Goal: Information Seeking & Learning: Learn about a topic

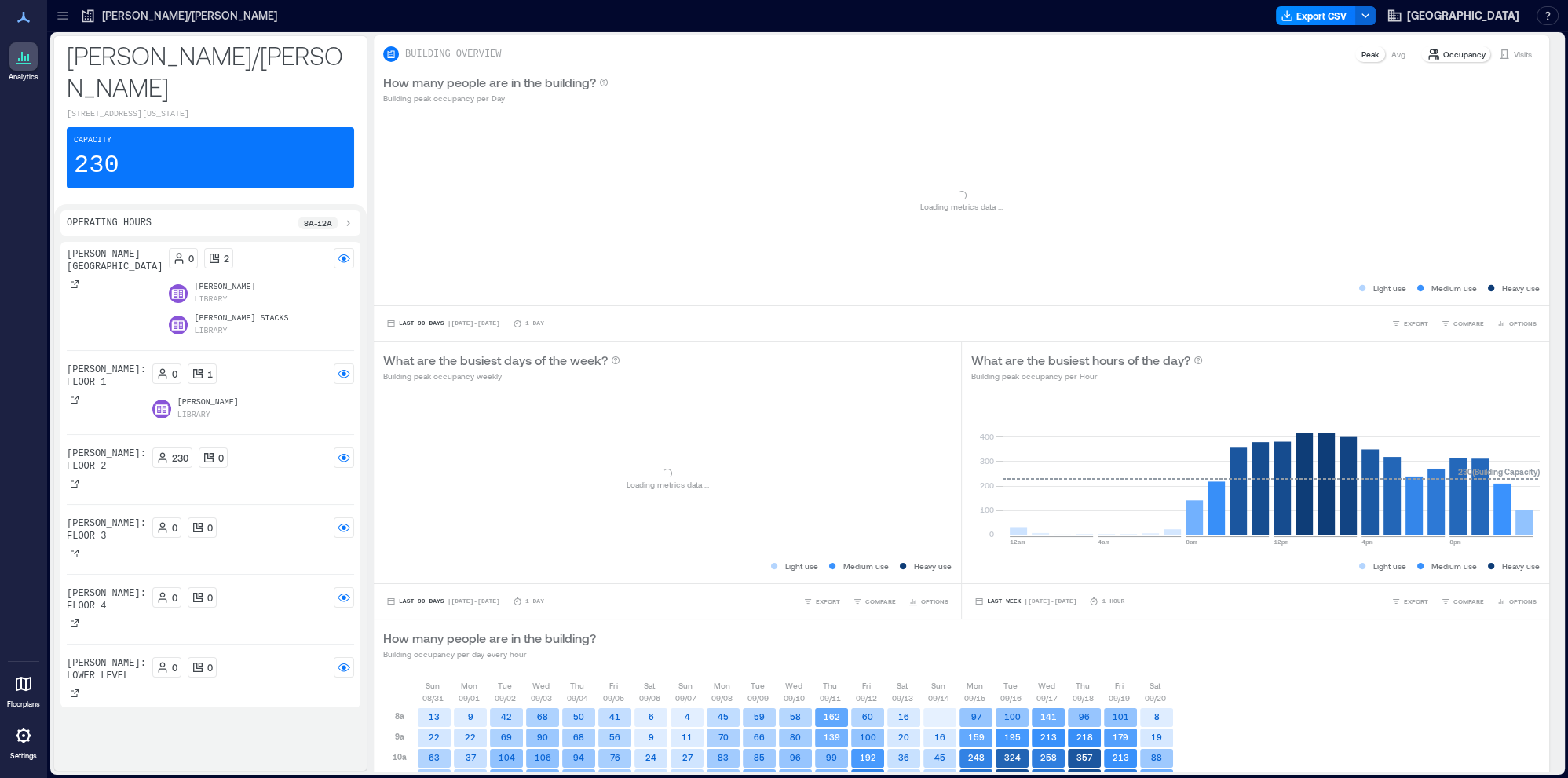
click at [73, 15] on div at bounding box center [63, 15] width 25 height 25
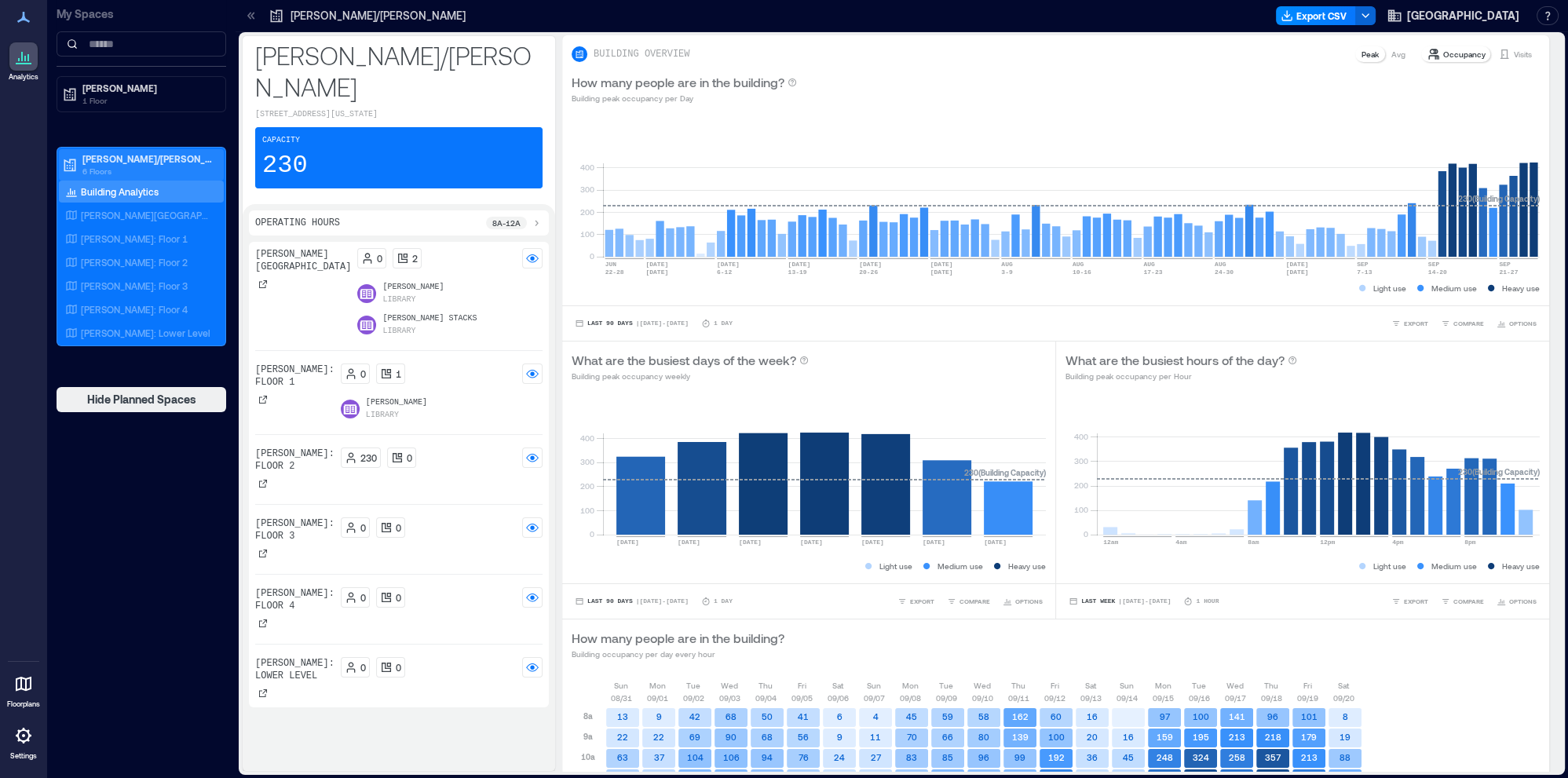
click at [120, 165] on p "6 Floors" at bounding box center [148, 171] width 132 height 13
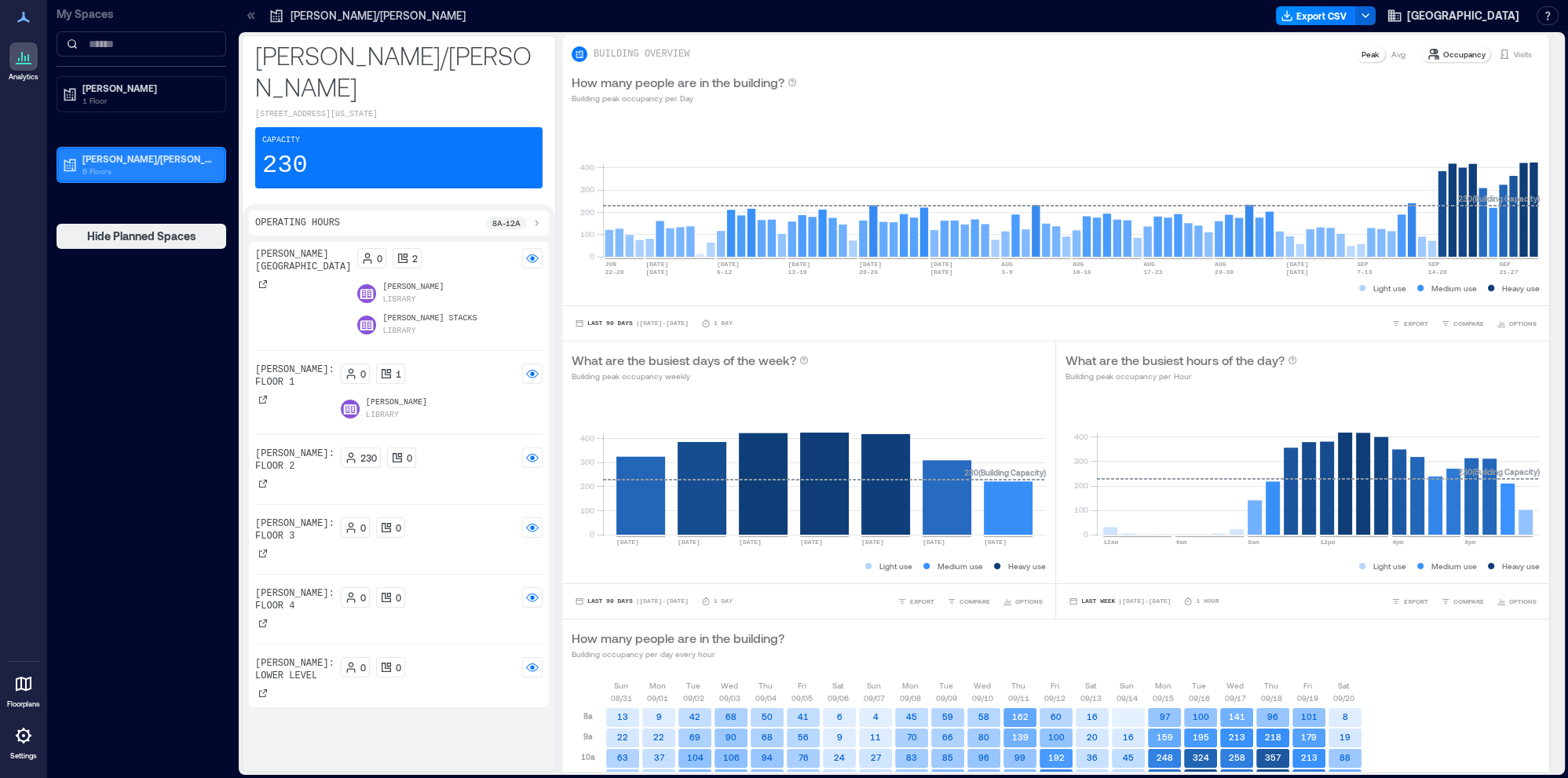
click at [133, 174] on p "6 Floors" at bounding box center [148, 171] width 132 height 13
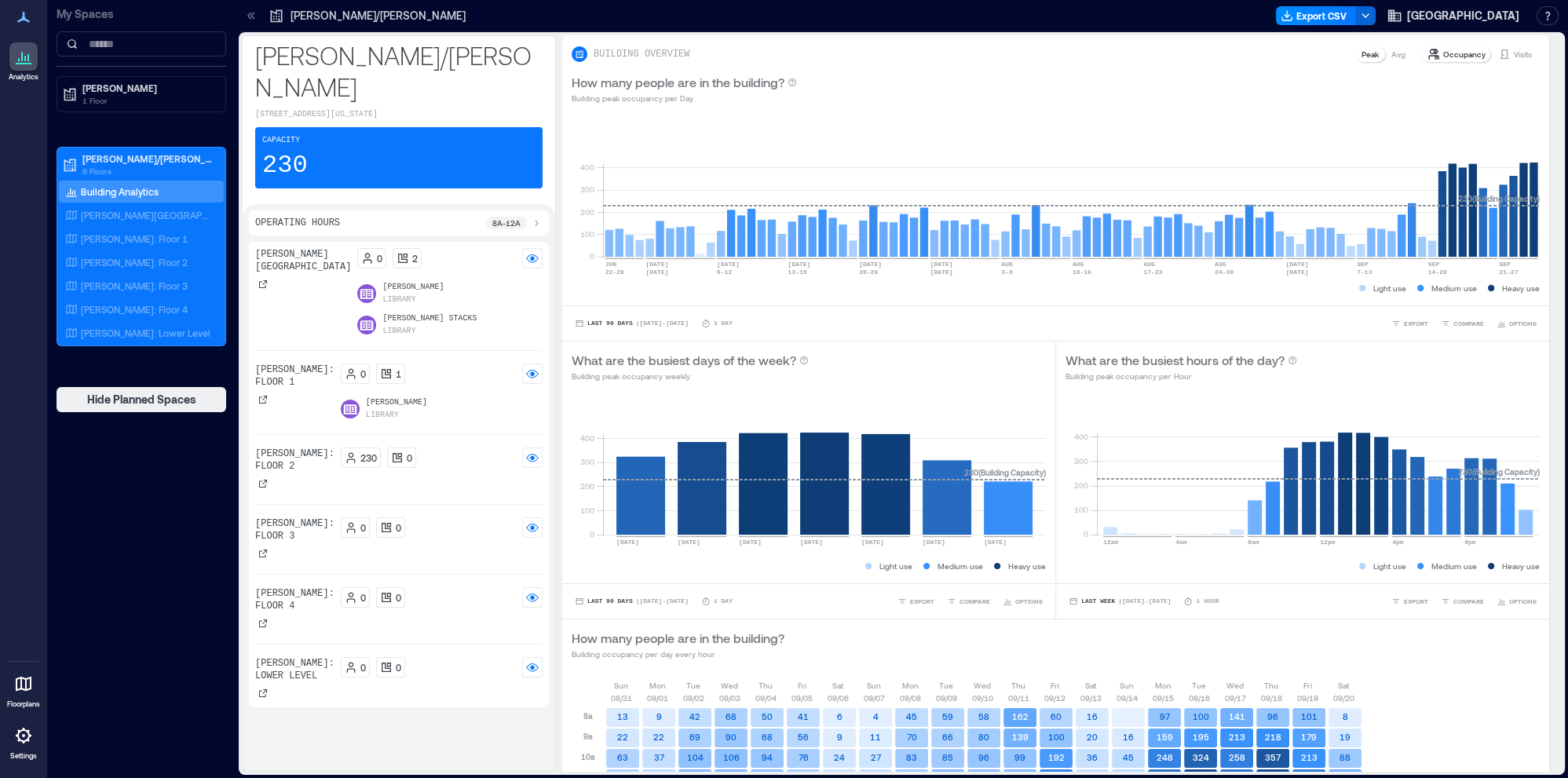
click at [113, 193] on p "Building Analytics" at bounding box center [120, 191] width 78 height 13
click at [117, 212] on p "[PERSON_NAME][GEOGRAPHIC_DATA]" at bounding box center [146, 215] width 131 height 13
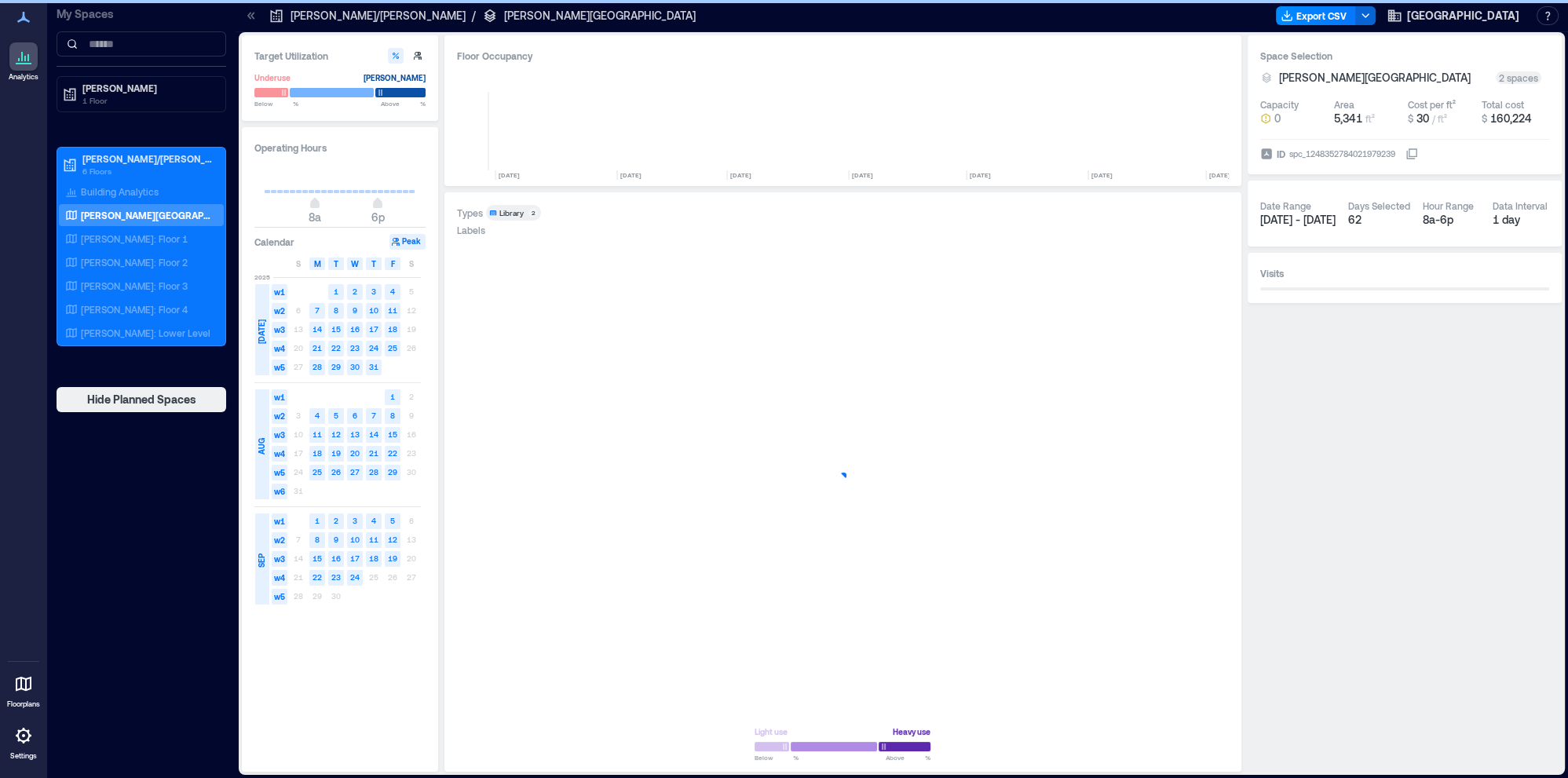
scroll to position [0, 6053]
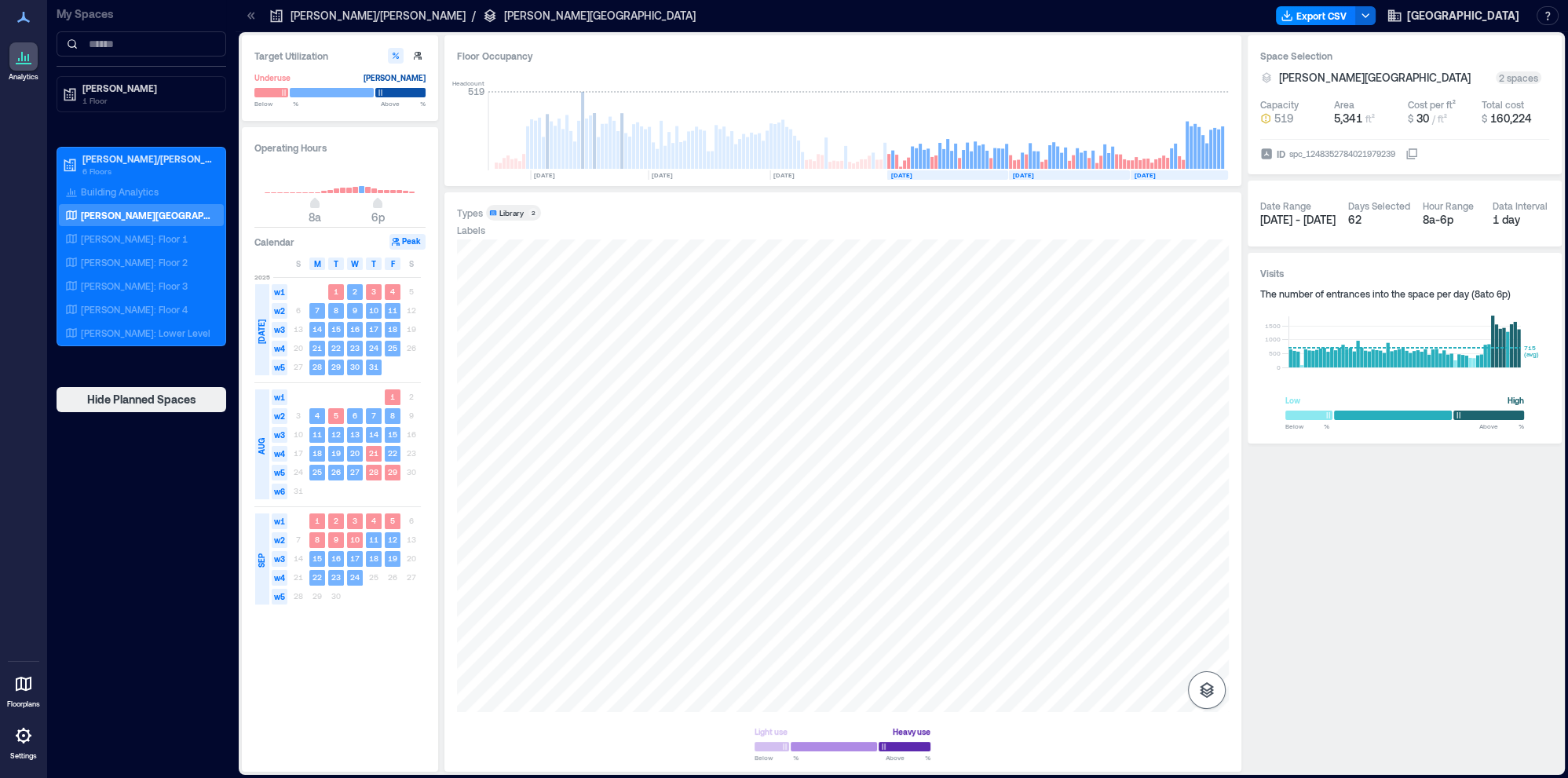
click at [1204, 693] on icon "button" at bounding box center [1207, 690] width 18 height 18
click at [109, 237] on p "[PERSON_NAME]: Floor 1" at bounding box center [134, 239] width 107 height 13
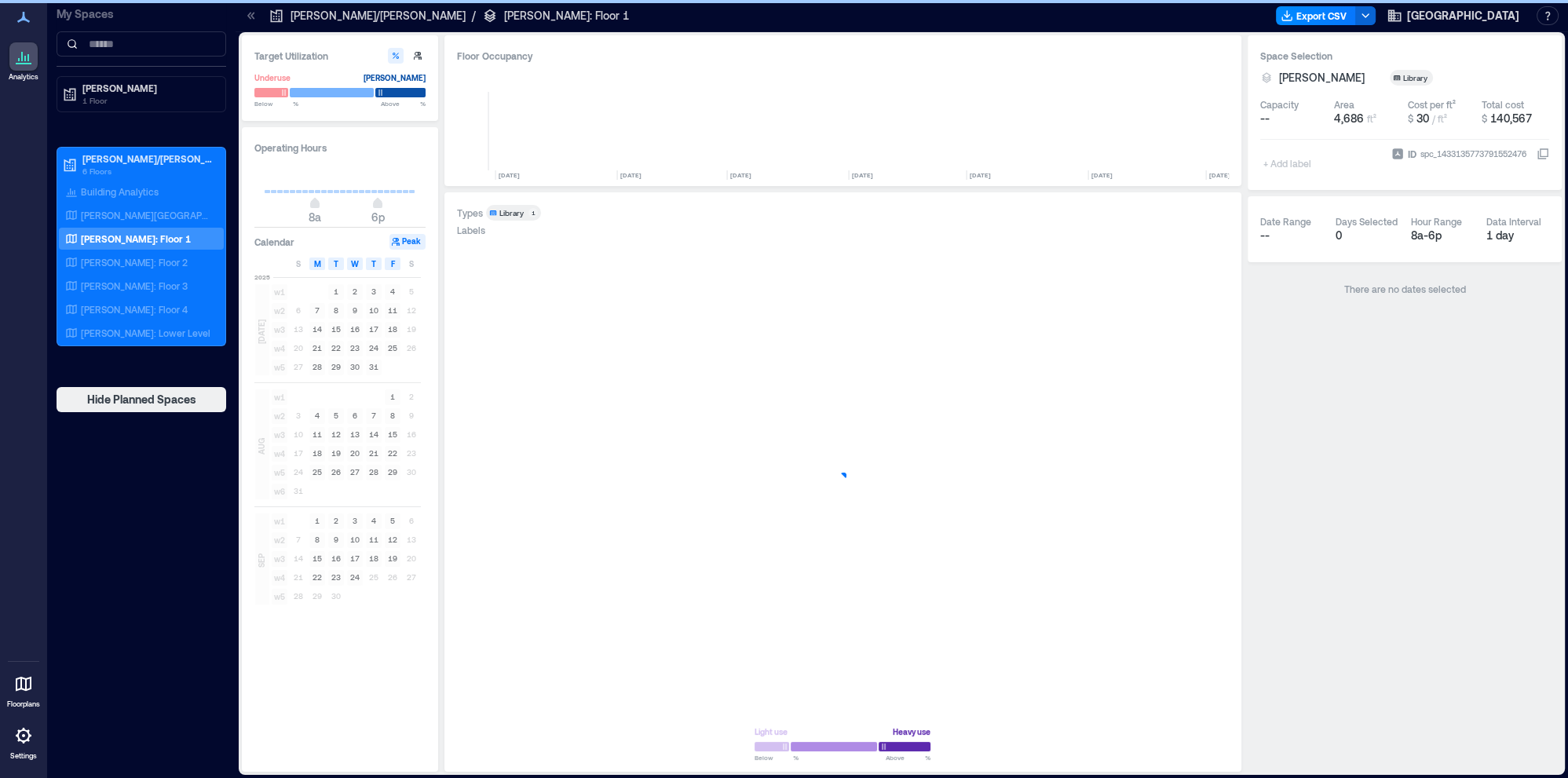
scroll to position [0, 6053]
click at [1208, 694] on icon "button" at bounding box center [1207, 690] width 18 height 18
click at [1199, 658] on p "Spaces" at bounding box center [1207, 658] width 27 height 9
click at [1203, 649] on icon "button" at bounding box center [1206, 644] width 14 height 14
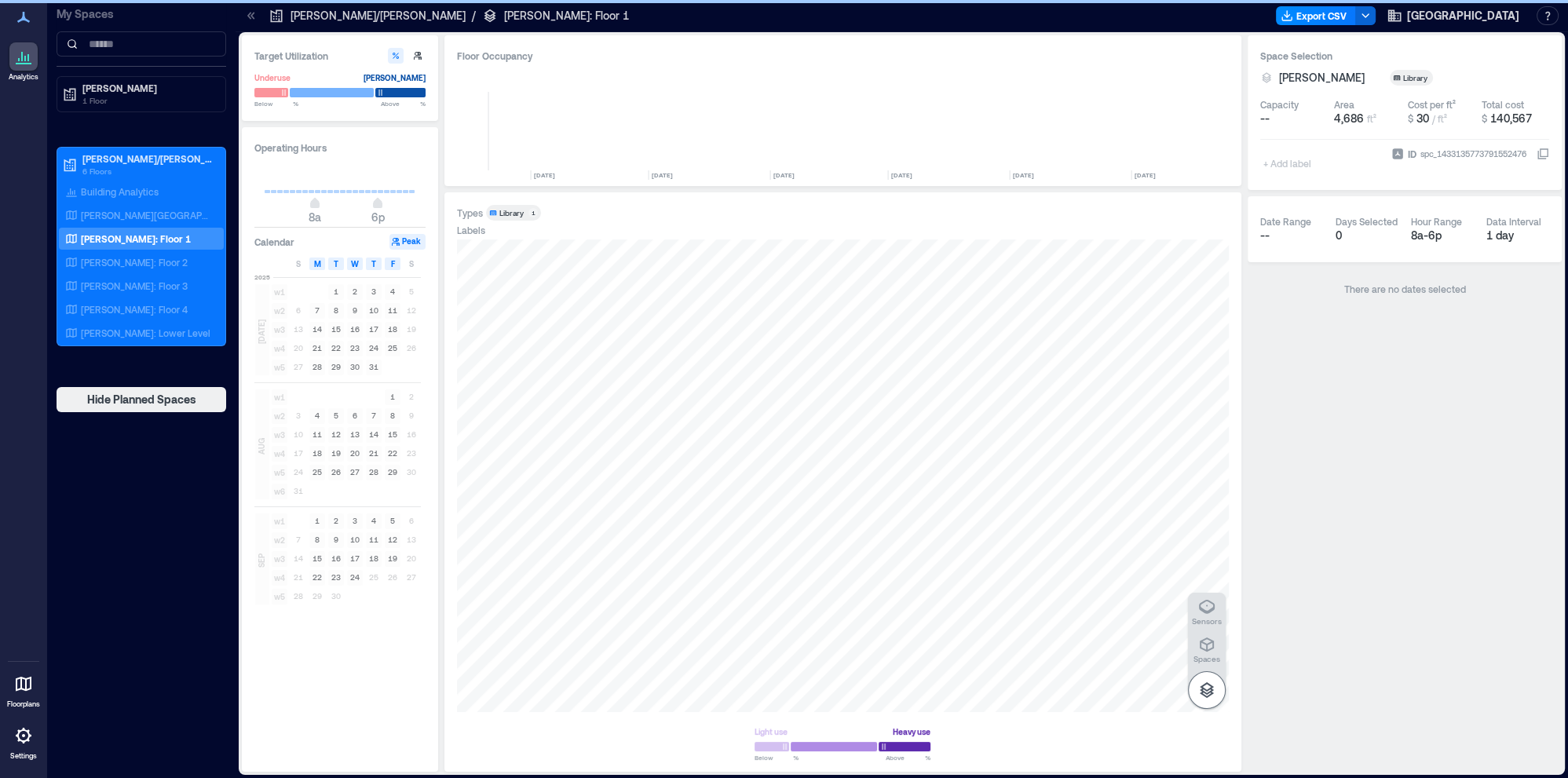
click at [1210, 680] on button "button" at bounding box center [1207, 690] width 38 height 38
click at [1212, 687] on icon "button" at bounding box center [1207, 690] width 18 height 18
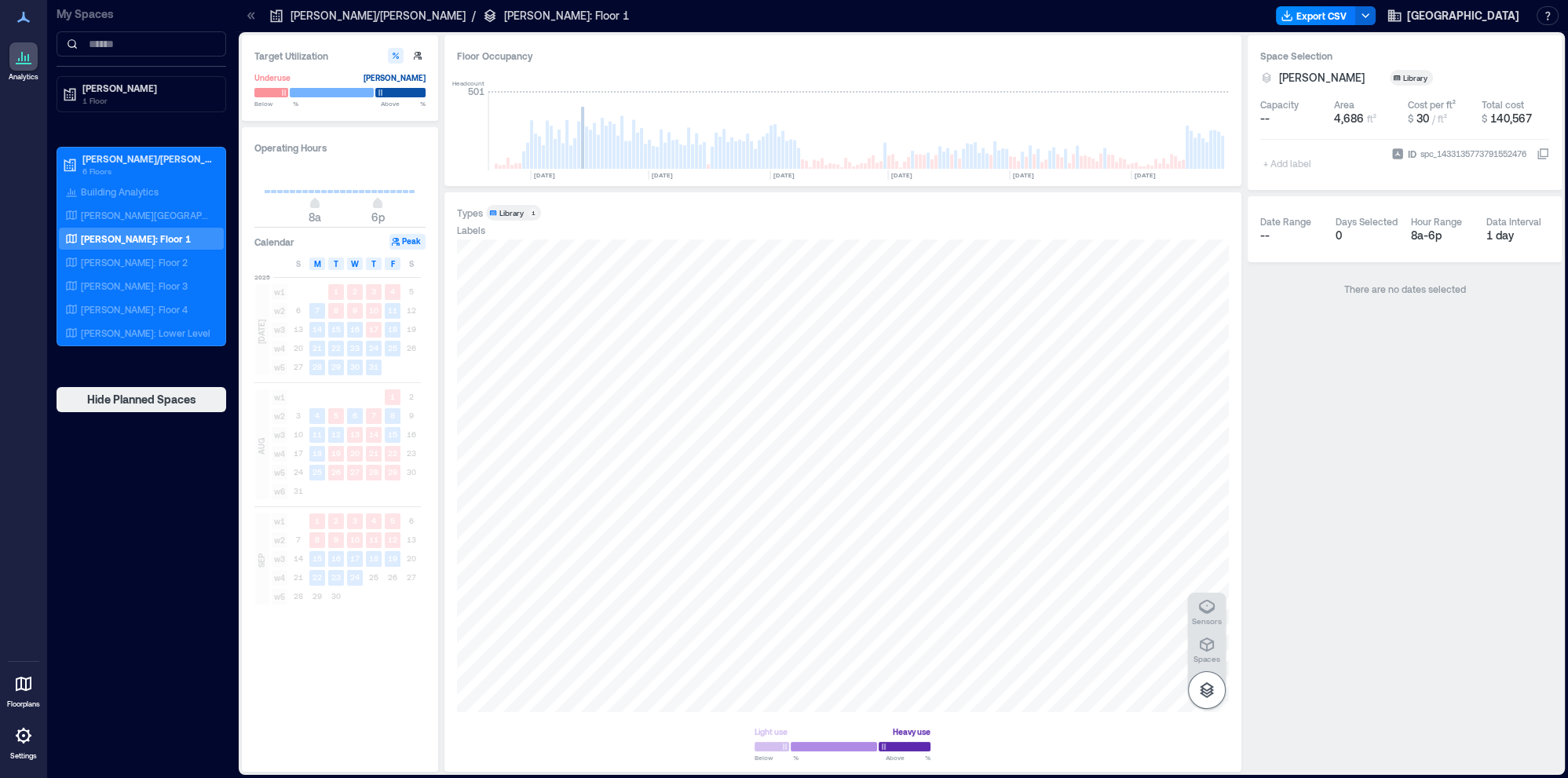
click at [1210, 690] on icon "button" at bounding box center [1206, 690] width 14 height 16
click at [130, 188] on p "Building Analytics" at bounding box center [120, 191] width 78 height 13
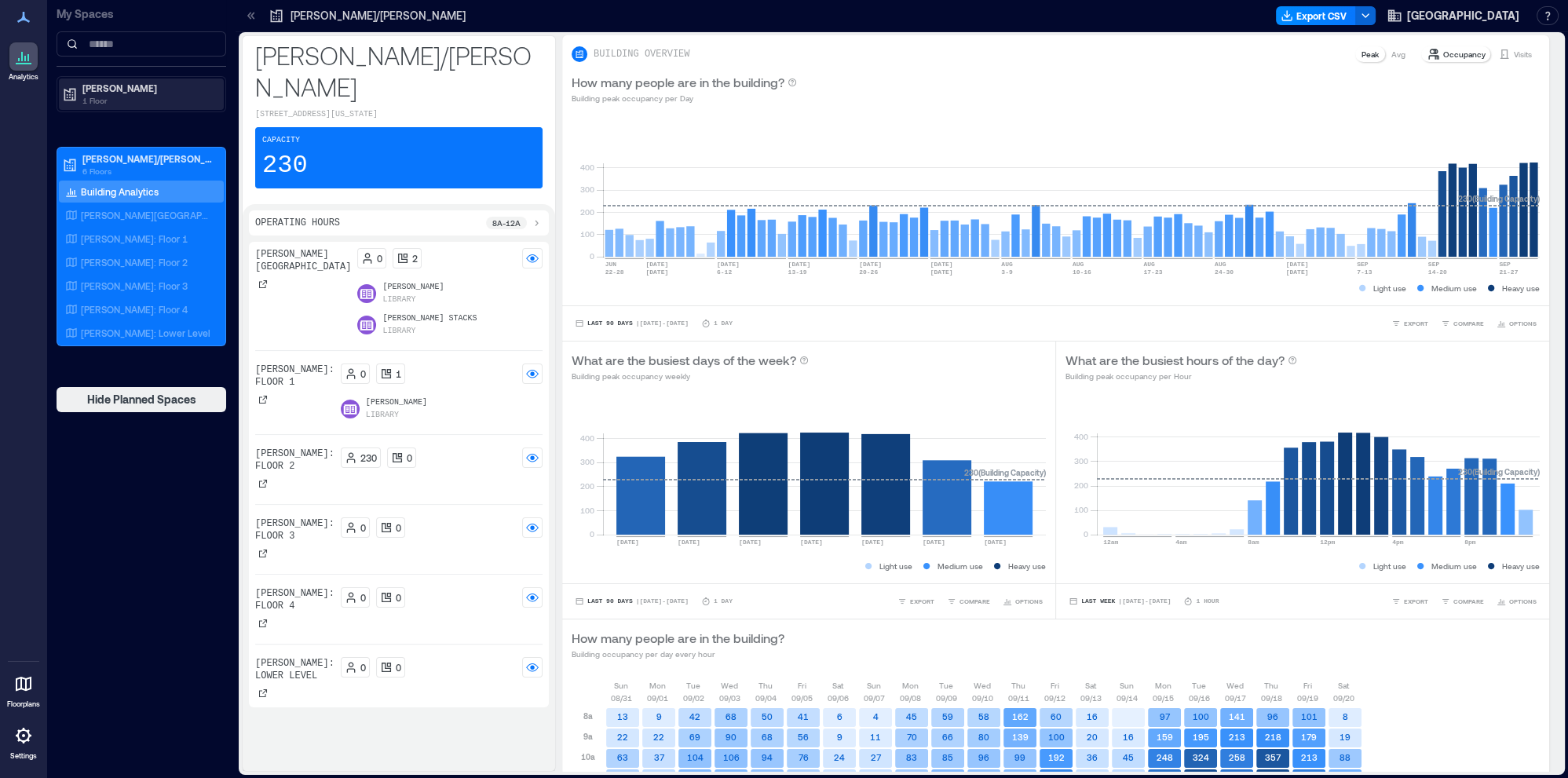
click at [135, 97] on p "1 Floor" at bounding box center [148, 100] width 132 height 13
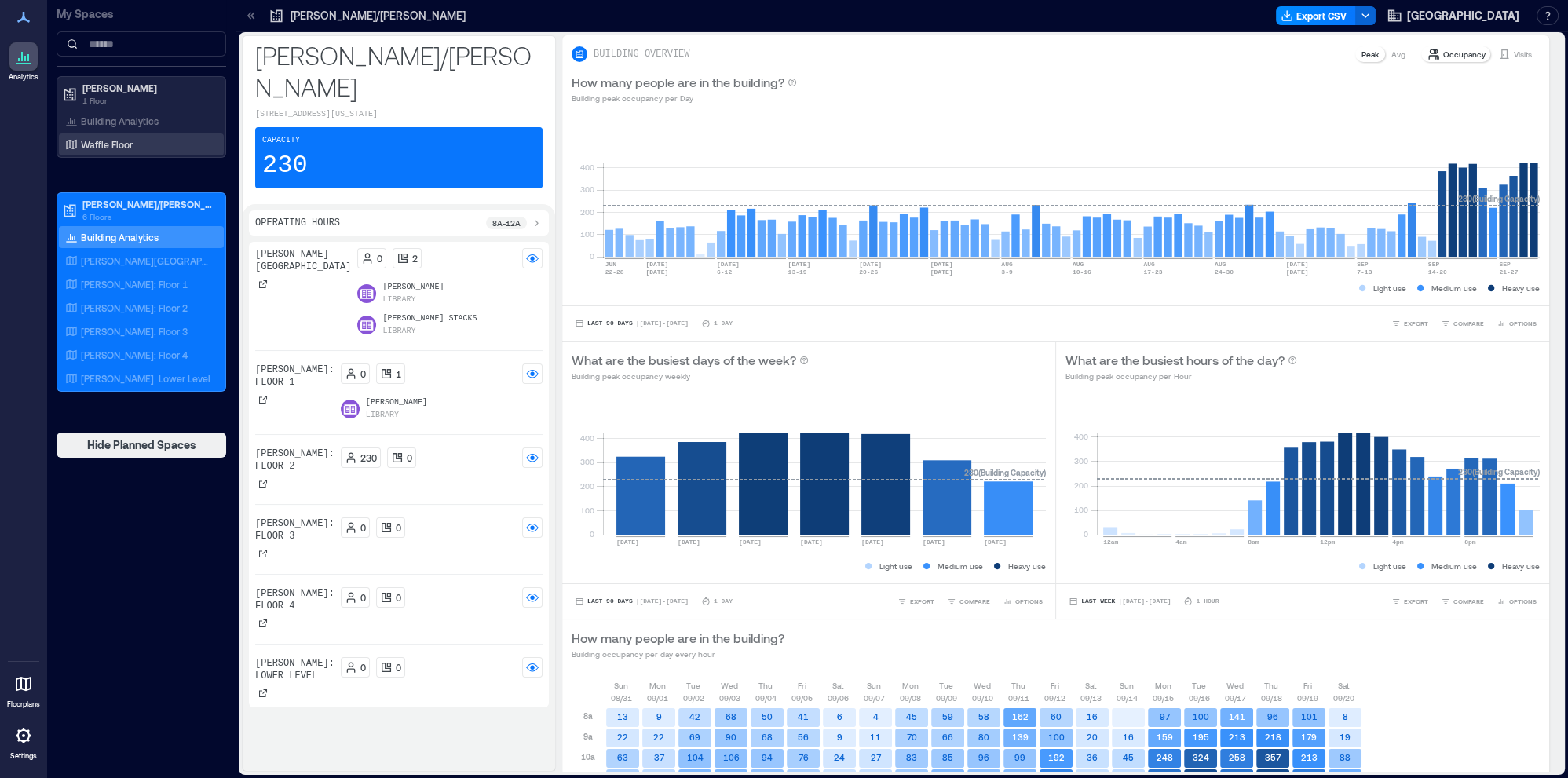
click at [124, 147] on p "Waffle Floor" at bounding box center [107, 144] width 52 height 13
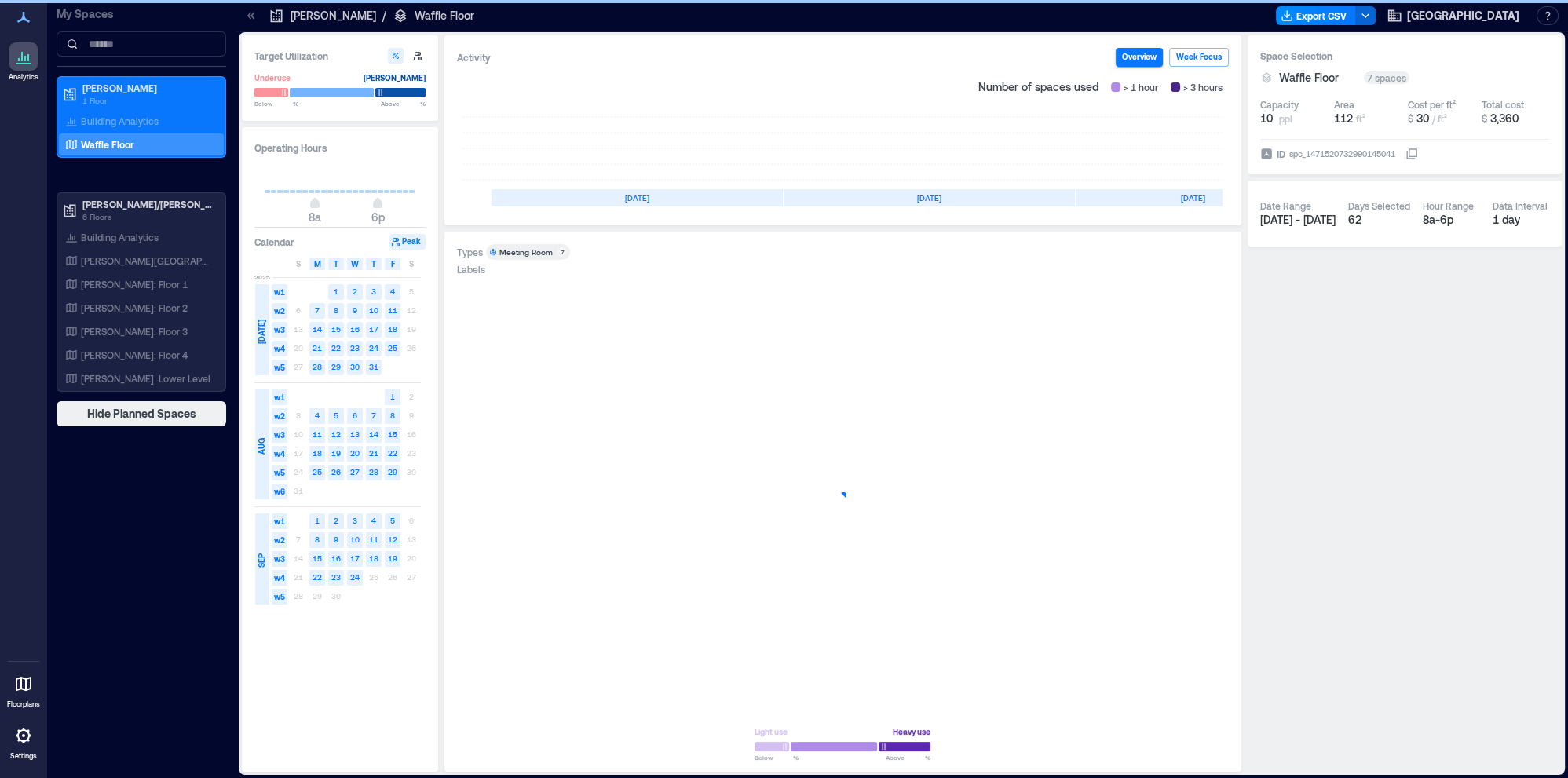
scroll to position [0, 88]
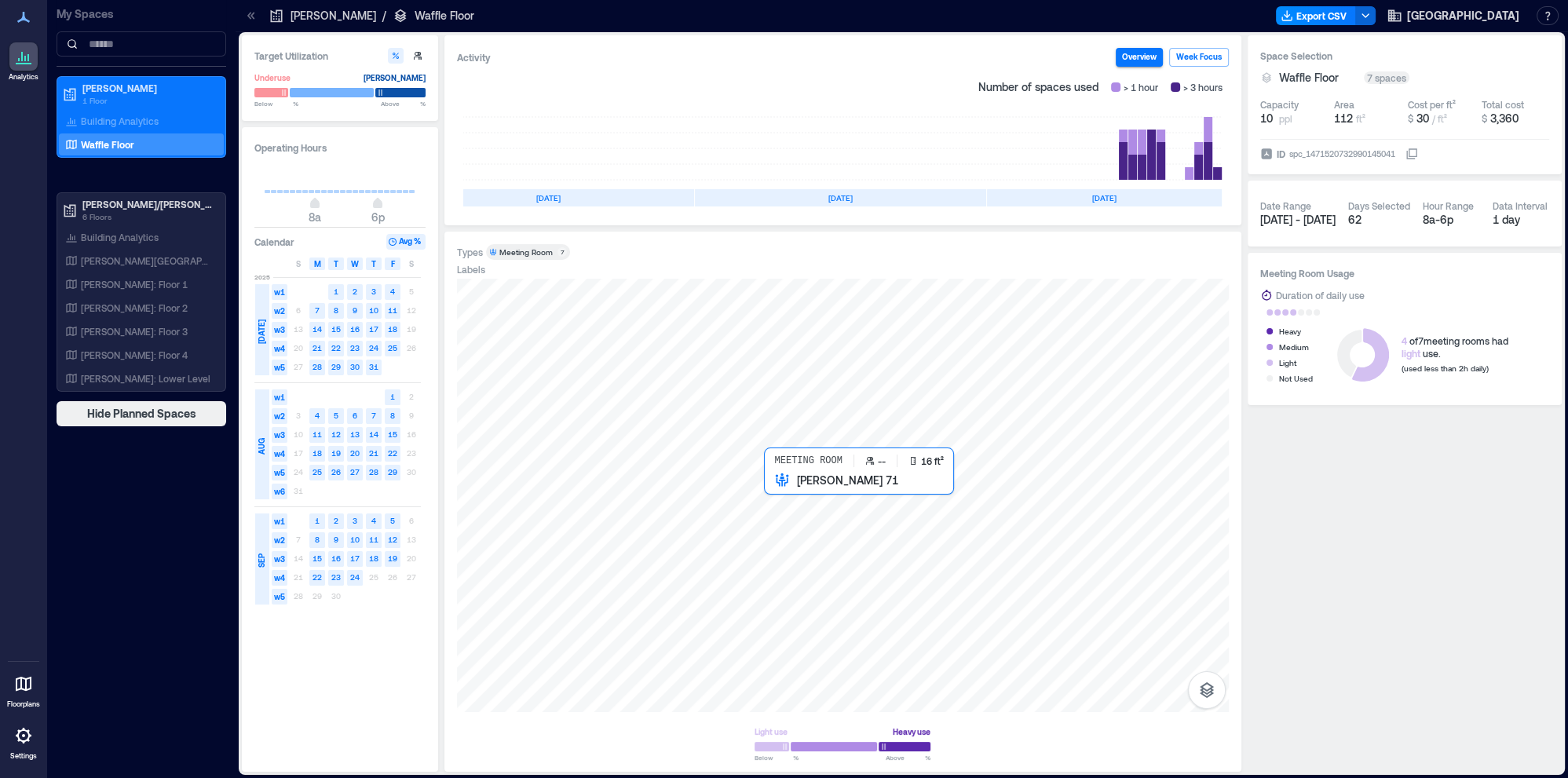
click at [800, 524] on div at bounding box center [842, 495] width 772 height 433
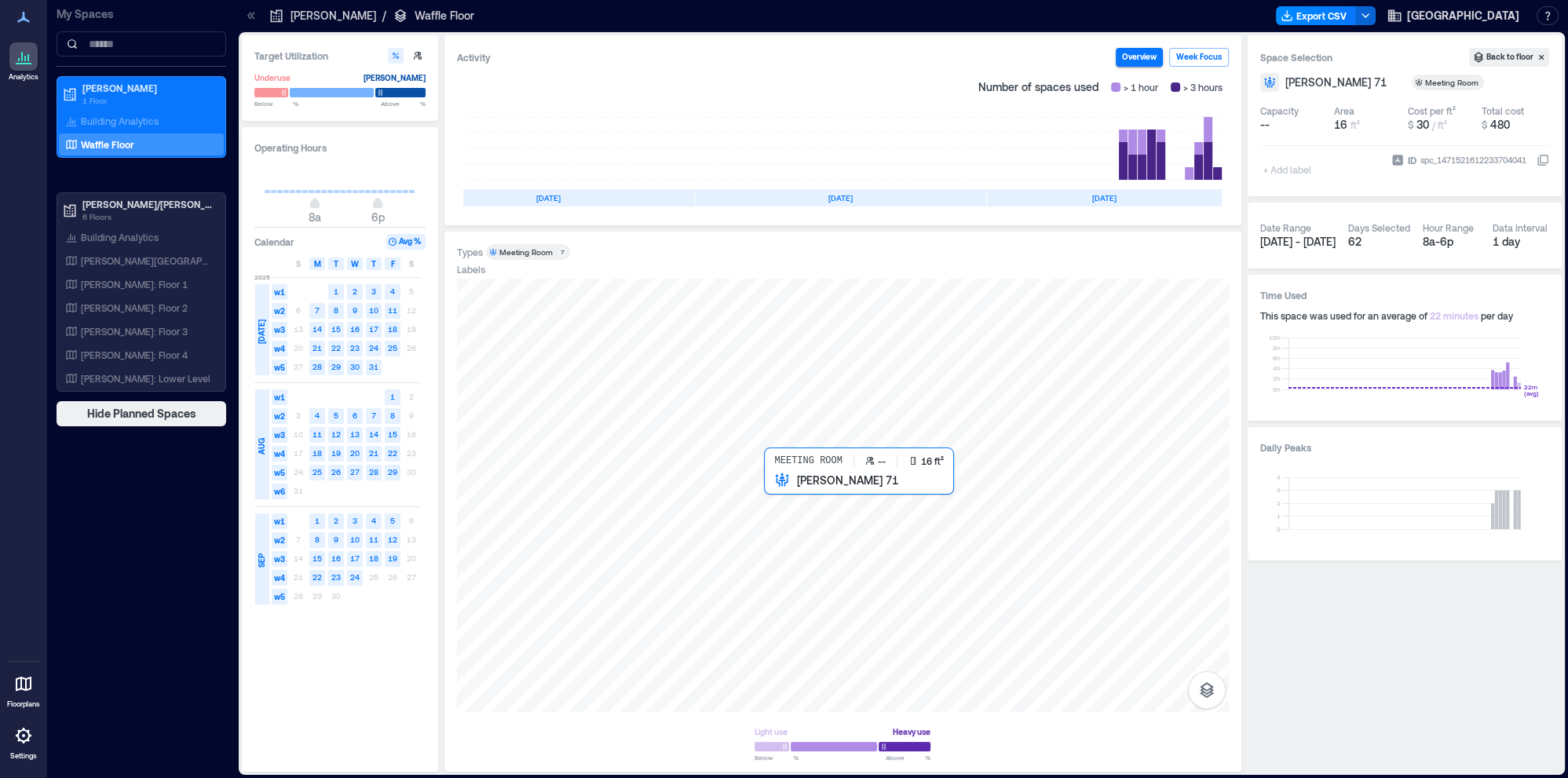
click at [800, 518] on div at bounding box center [842, 495] width 772 height 433
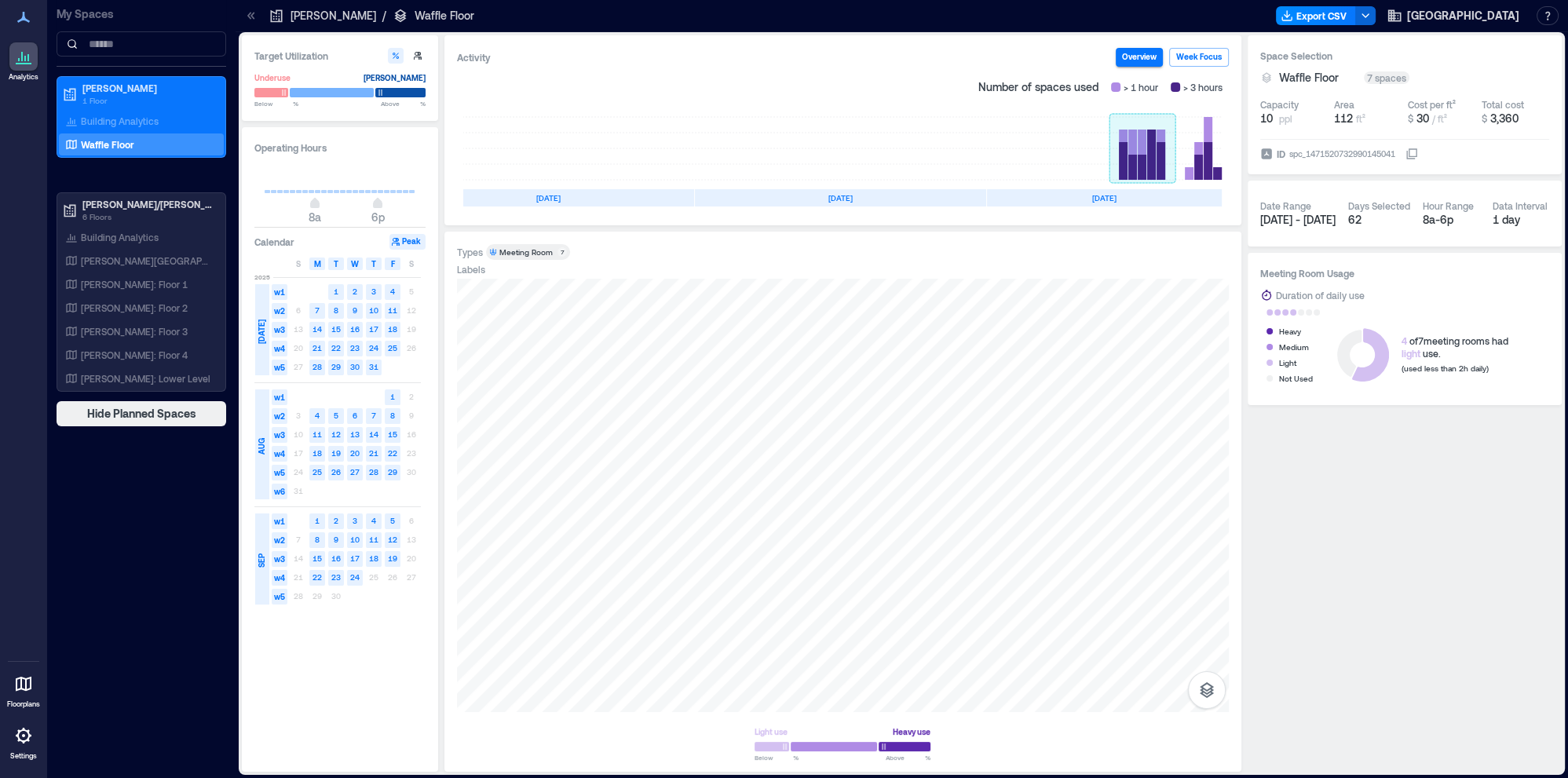
click at [1132, 158] on rect at bounding box center [1142, 148] width 66 height 63
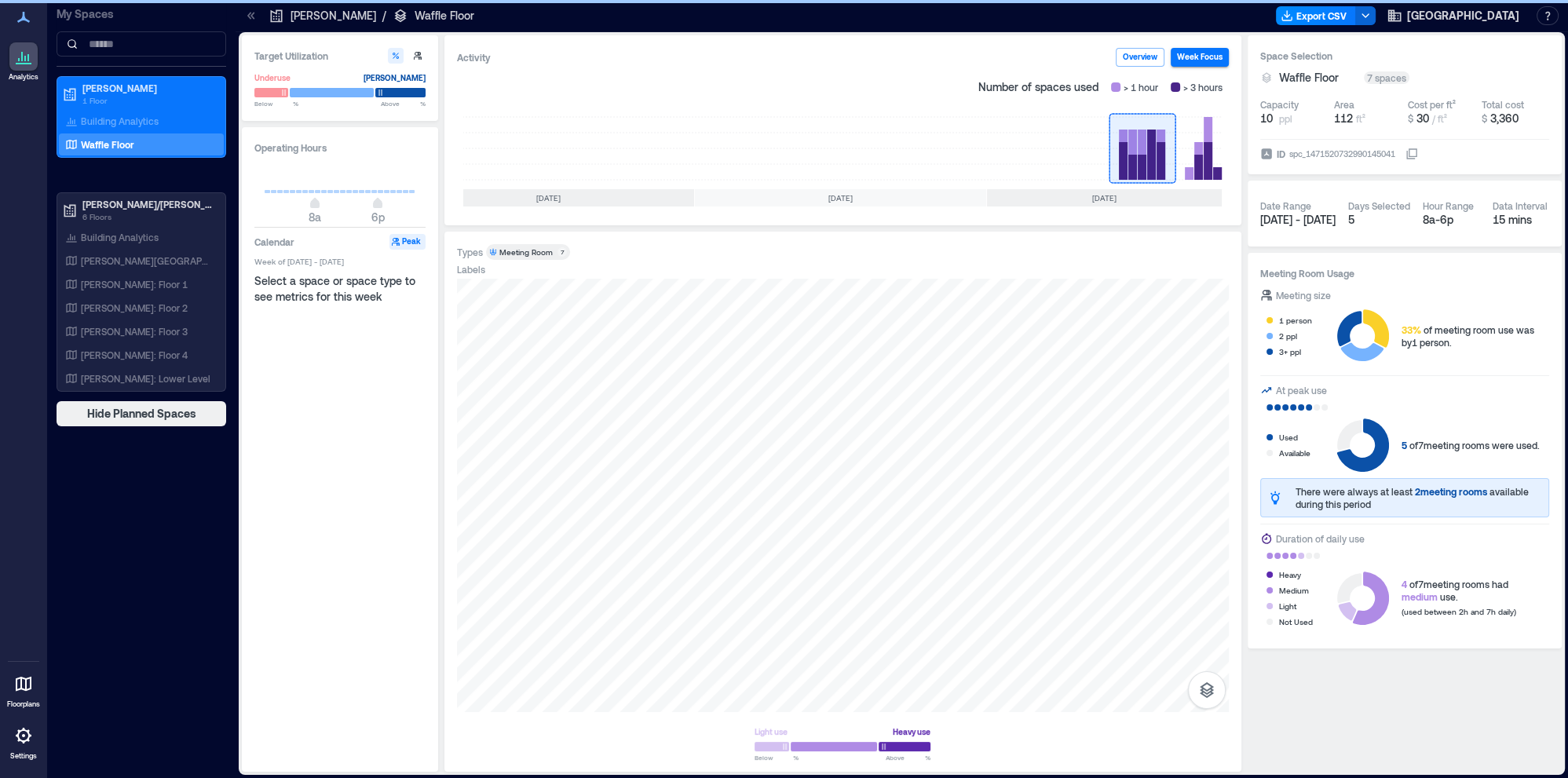
click at [1150, 156] on rect at bounding box center [1142, 148] width 66 height 63
click at [1203, 169] on rect at bounding box center [1198, 148] width 47 height 63
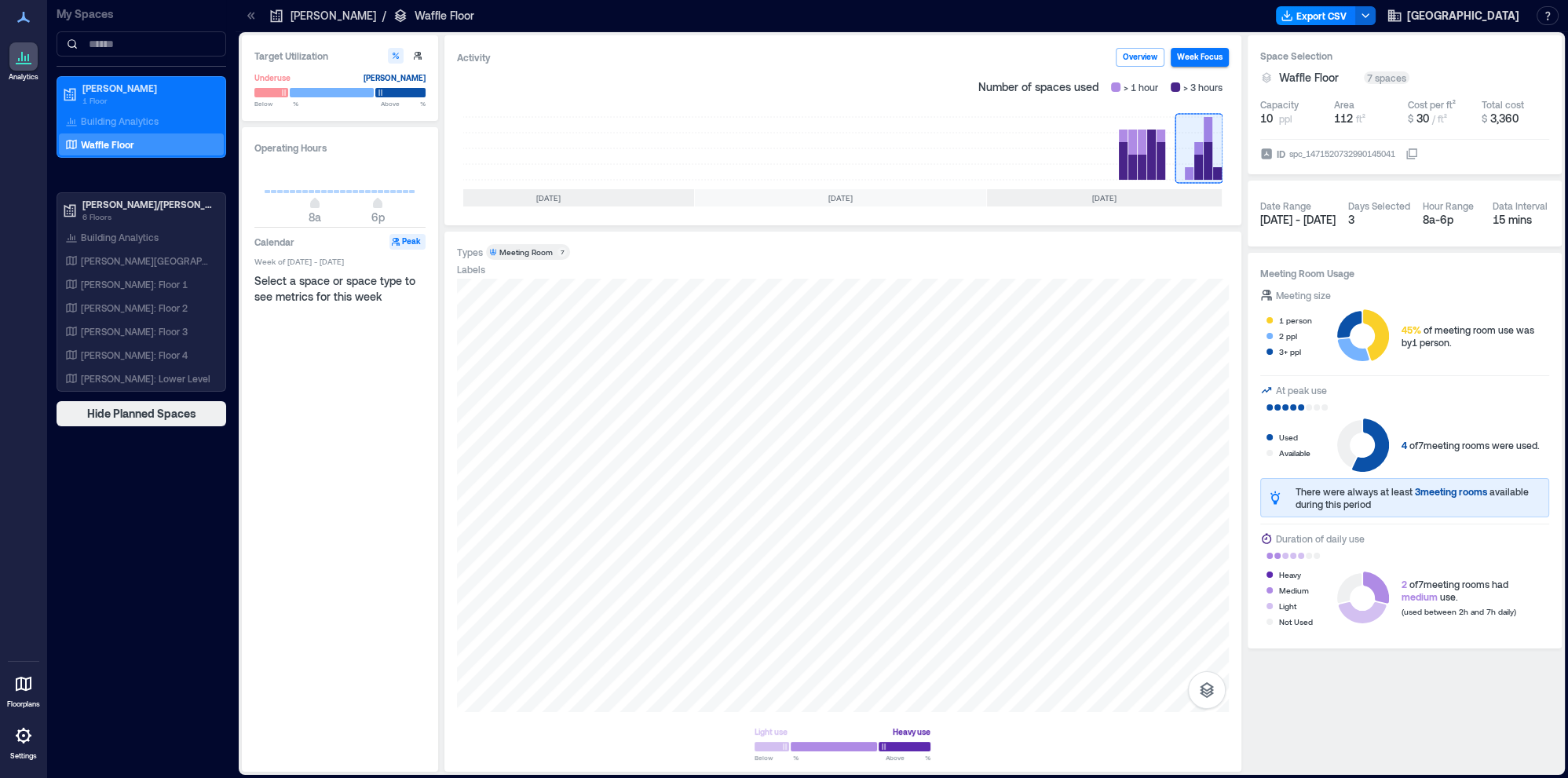
click at [1206, 155] on rect at bounding box center [1198, 148] width 47 height 63
click at [1147, 165] on rect at bounding box center [1142, 148] width 66 height 63
type input "*"
drag, startPoint x: 316, startPoint y: 203, endPoint x: 300, endPoint y: 202, distance: 16.0
click at [242, 205] on div "Operating Hours 12a 6p Calendar Peak Week of [DATE] - [DATE] Select a space or …" at bounding box center [339, 449] width 196 height 645
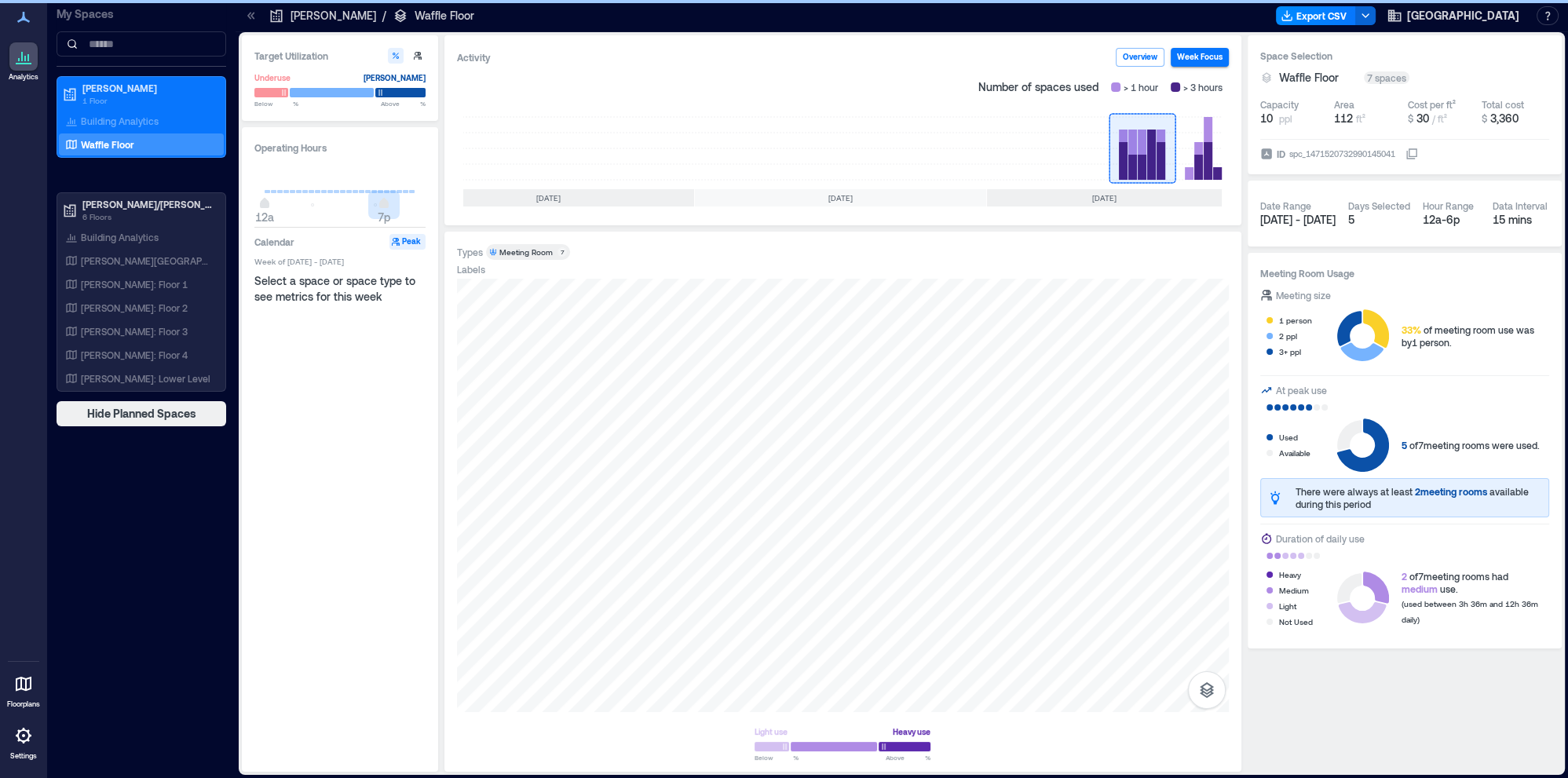
type input "**"
drag, startPoint x: 382, startPoint y: 206, endPoint x: 438, endPoint y: 203, distance: 56.1
click at [438, 203] on div "Operating Hours 12a 12a Calendar Peak Week of [DATE] - [DATE] Select a space or…" at bounding box center [339, 449] width 196 height 645
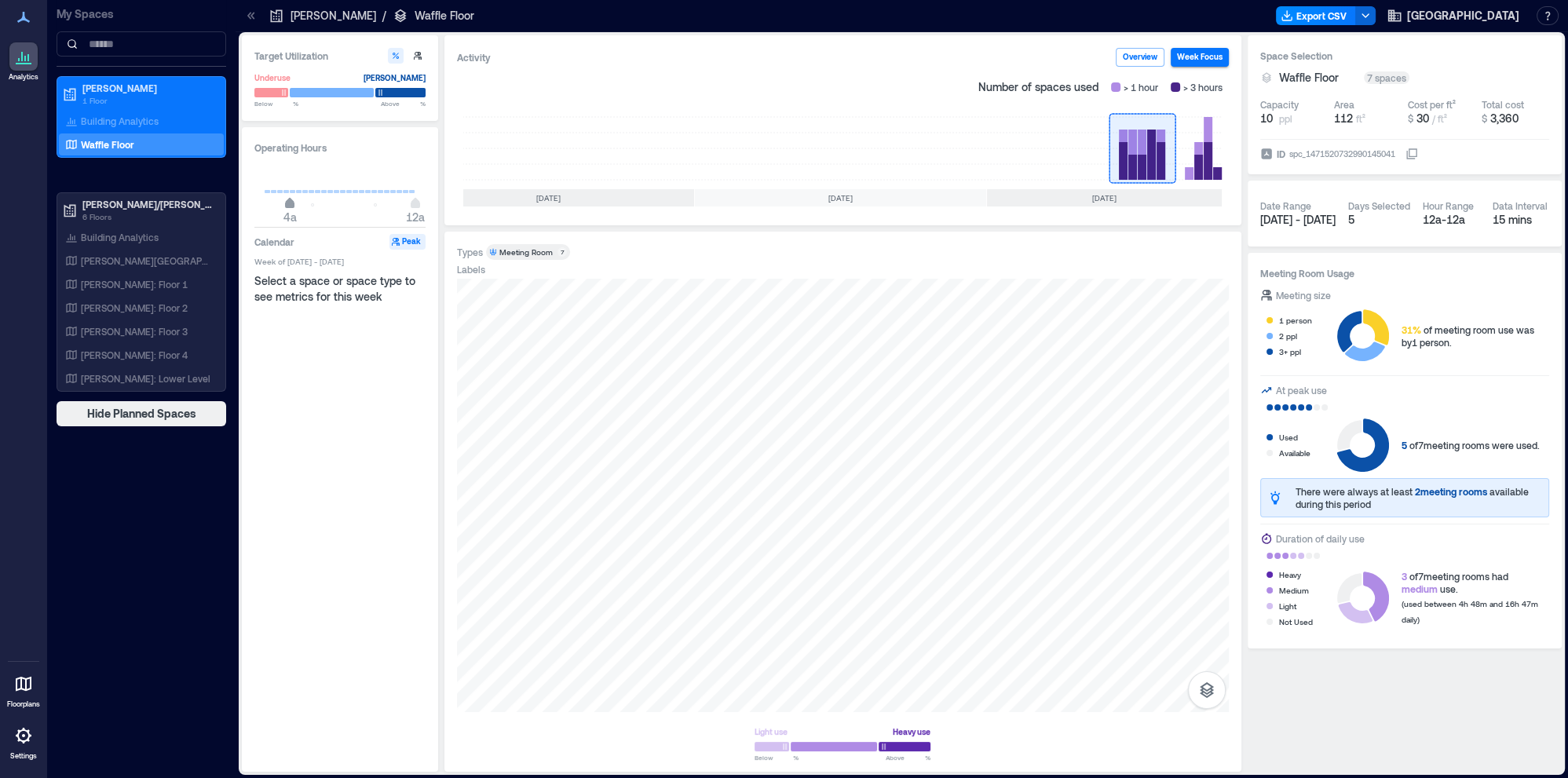
type input "*"
drag, startPoint x: 269, startPoint y: 208, endPoint x: 300, endPoint y: 206, distance: 31.1
click at [300, 206] on span "6a" at bounding box center [303, 204] width 9 height 6
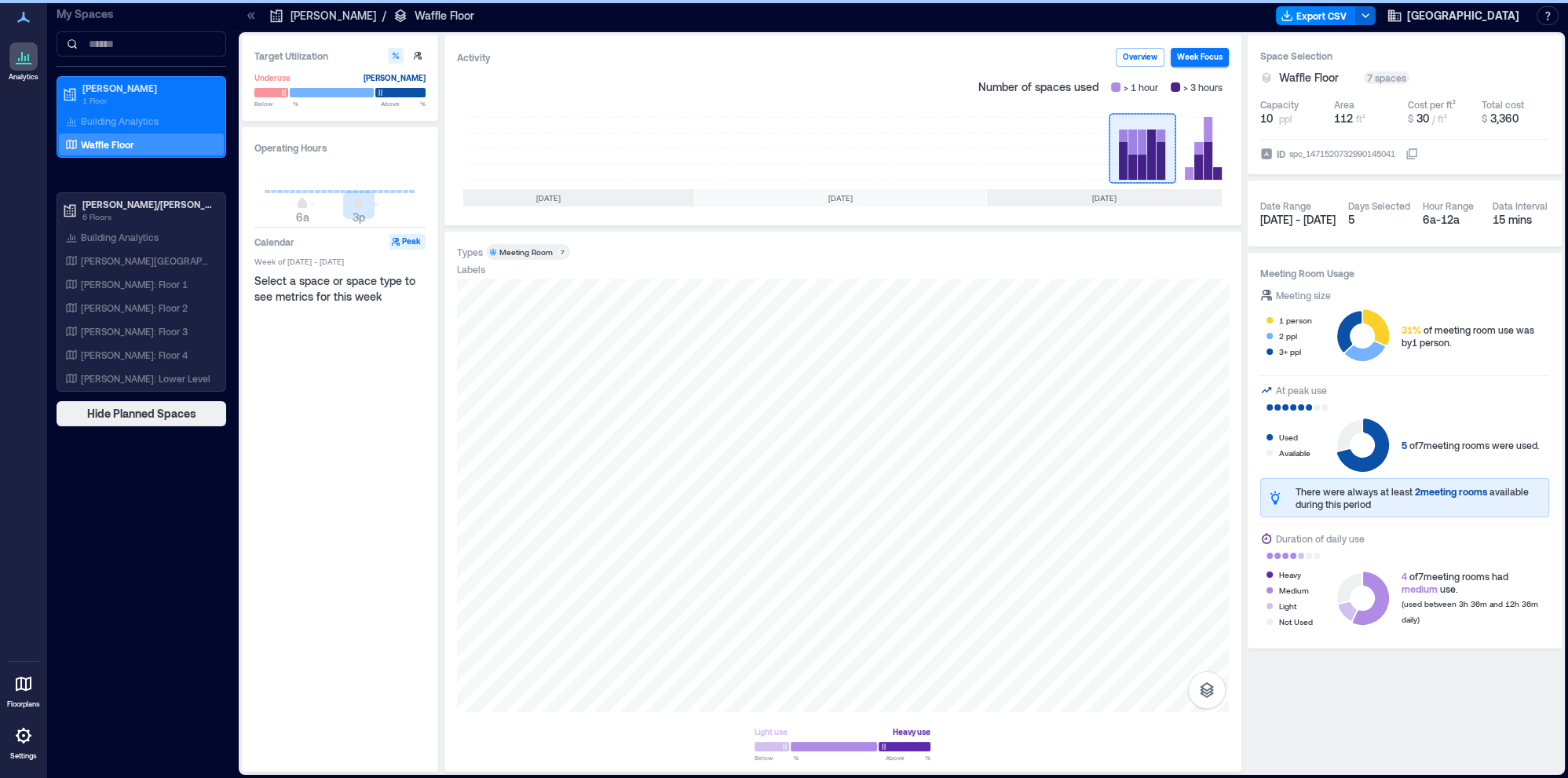
type input "**"
drag, startPoint x: 411, startPoint y: 209, endPoint x: 472, endPoint y: 215, distance: 61.3
click at [496, 215] on div "Target Utilization Underuse [PERSON_NAME] Below ** % Above ** % Operating Hours…" at bounding box center [901, 403] width 1320 height 737
type input "*"
drag, startPoint x: 298, startPoint y: 206, endPoint x: 156, endPoint y: 207, distance: 142.0
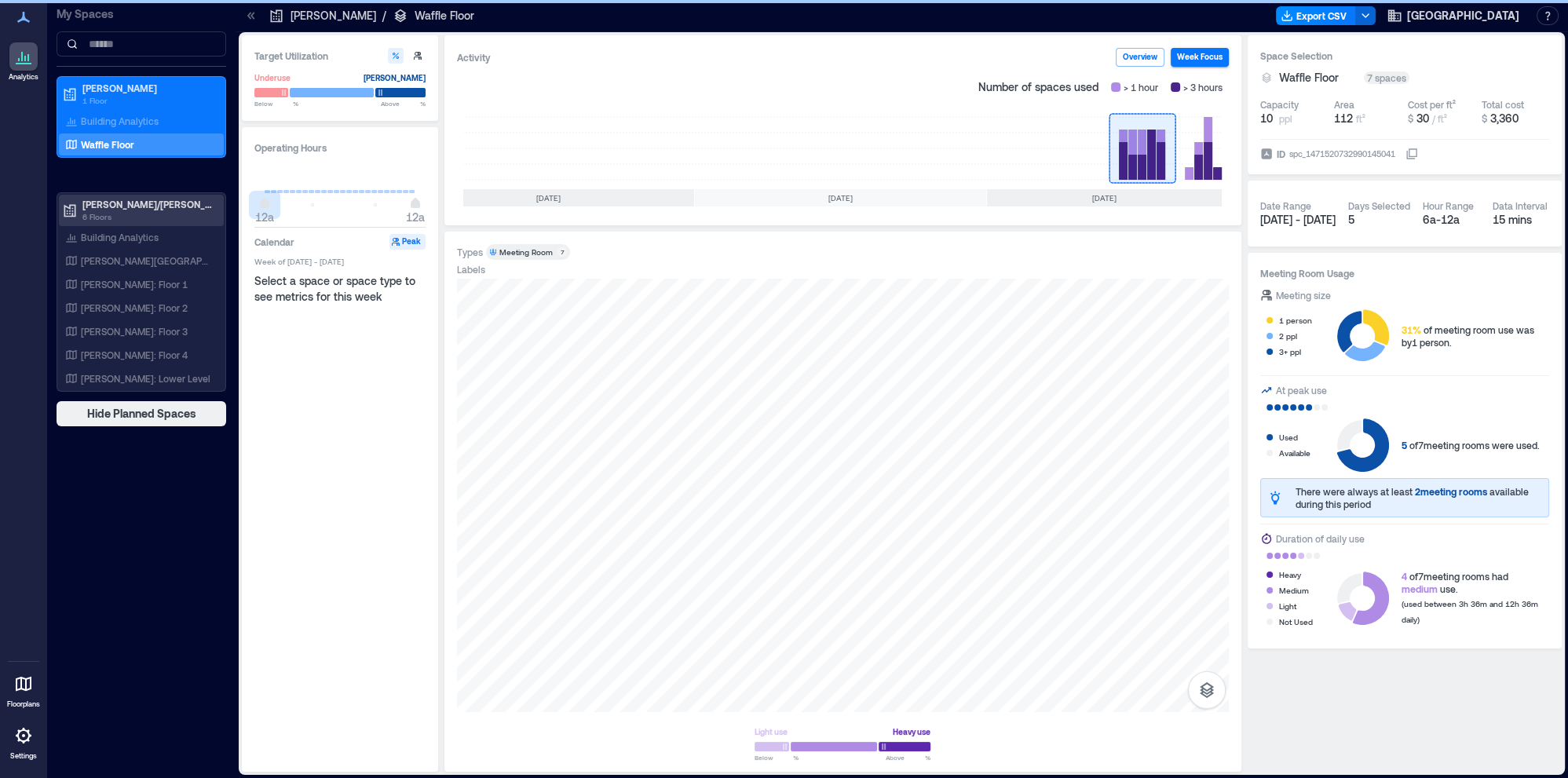
click at [155, 204] on div "Analytics Floorplans Settings My Spaces [PERSON_NAME] 1 Floor Building Analytic…" at bounding box center [784, 389] width 1568 height 778
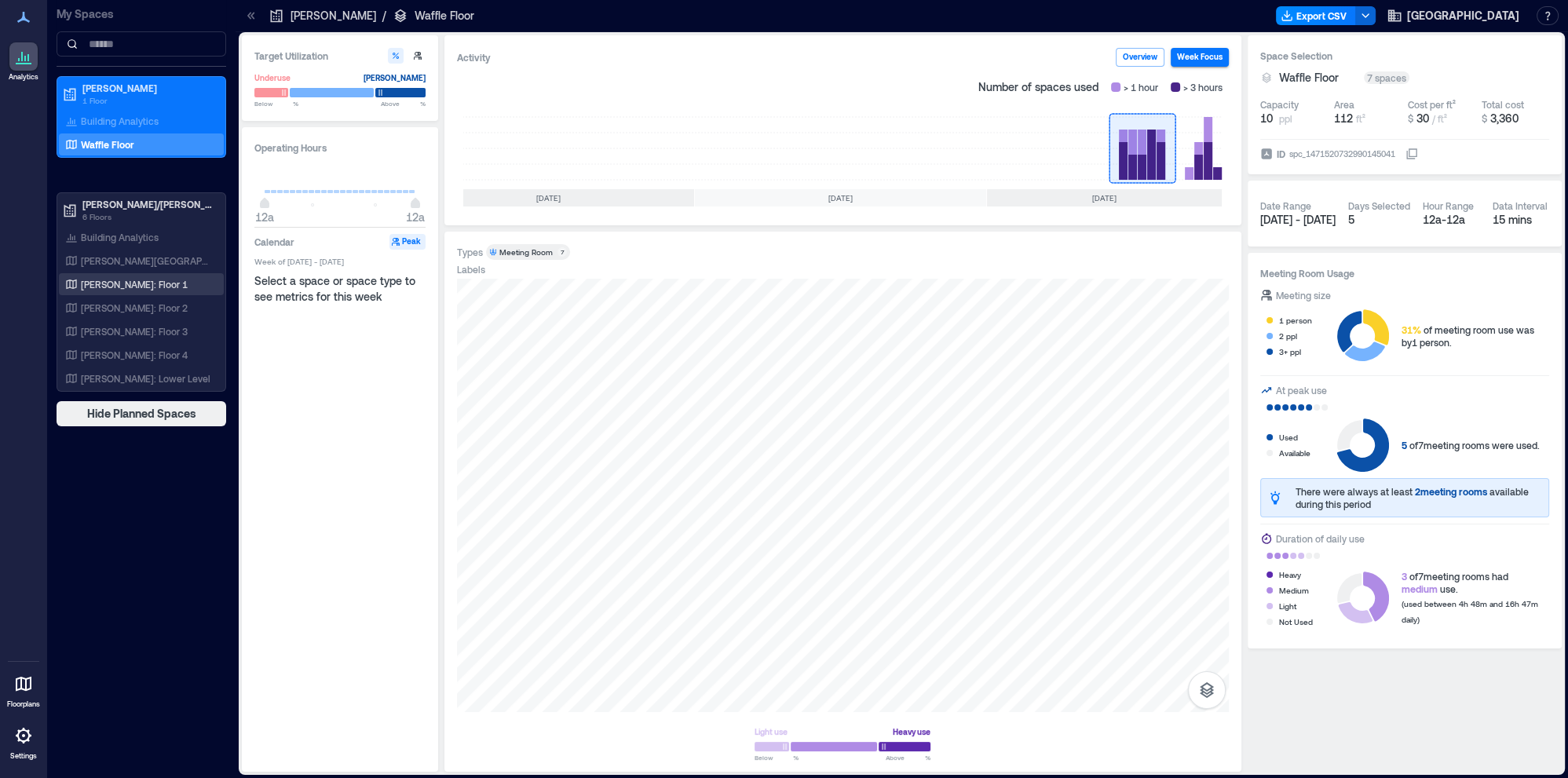
click at [109, 284] on p "[PERSON_NAME]: Floor 1" at bounding box center [134, 284] width 107 height 13
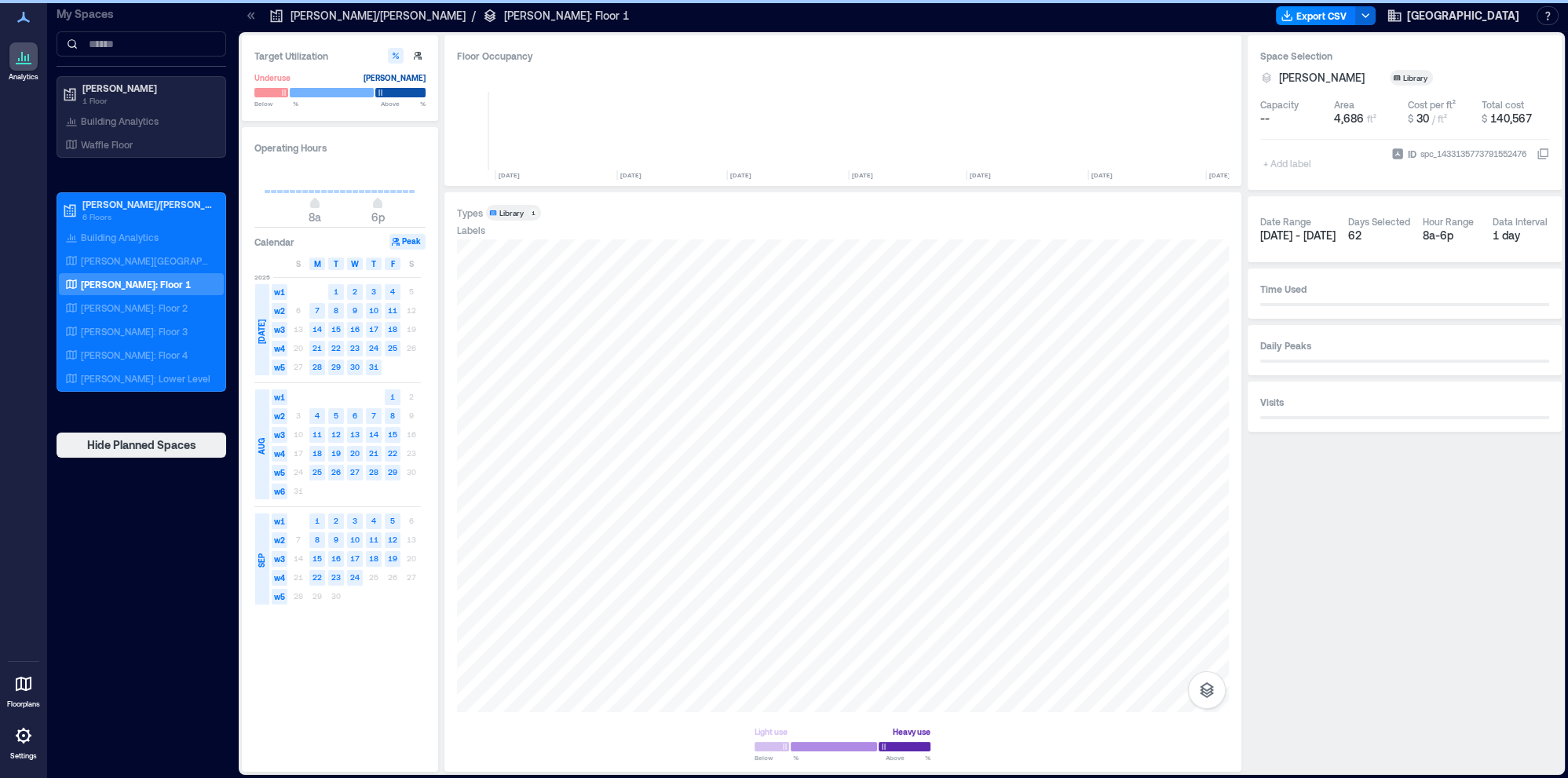
scroll to position [0, 6053]
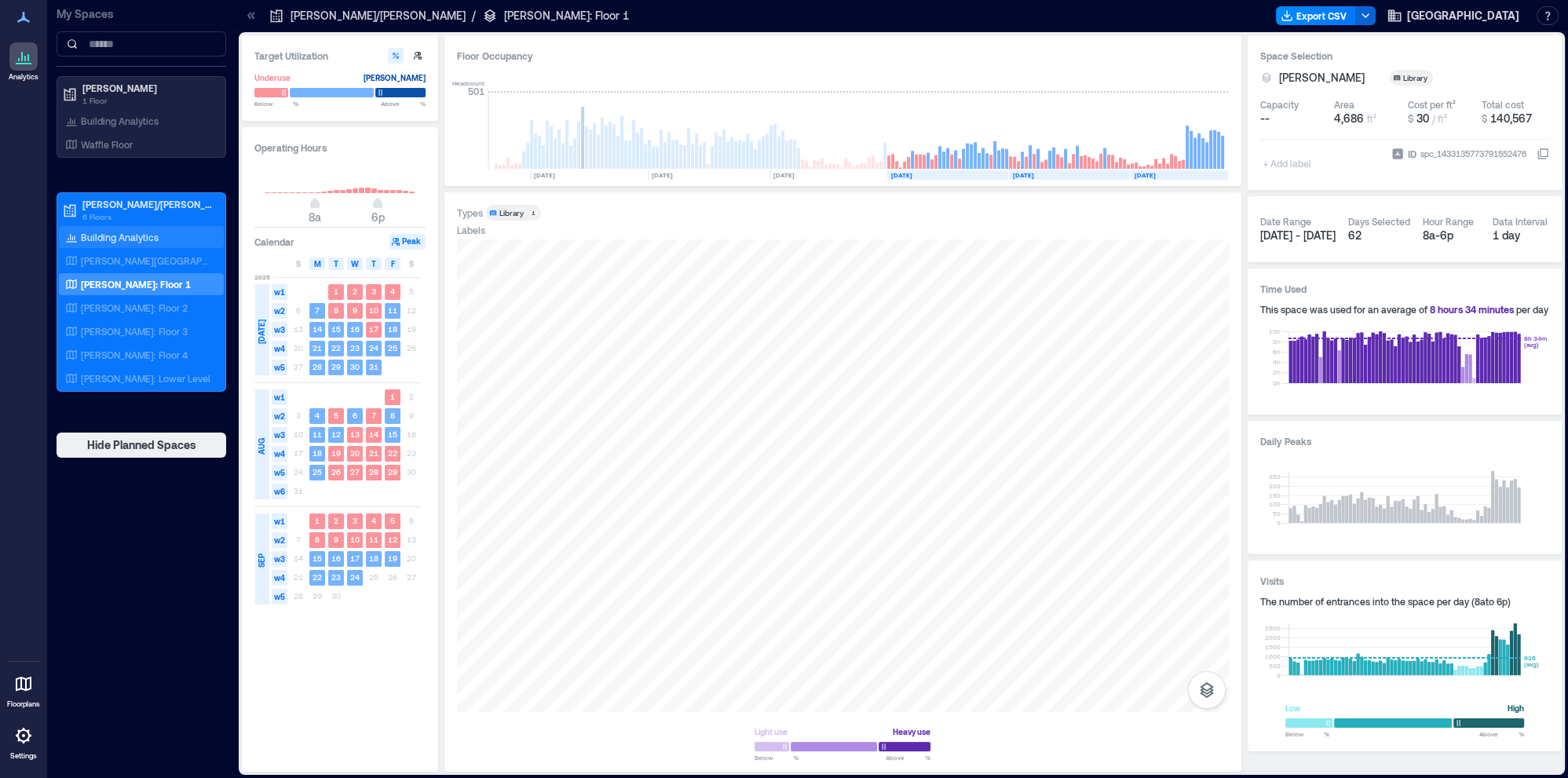
click at [126, 239] on p "Building Analytics" at bounding box center [120, 237] width 78 height 13
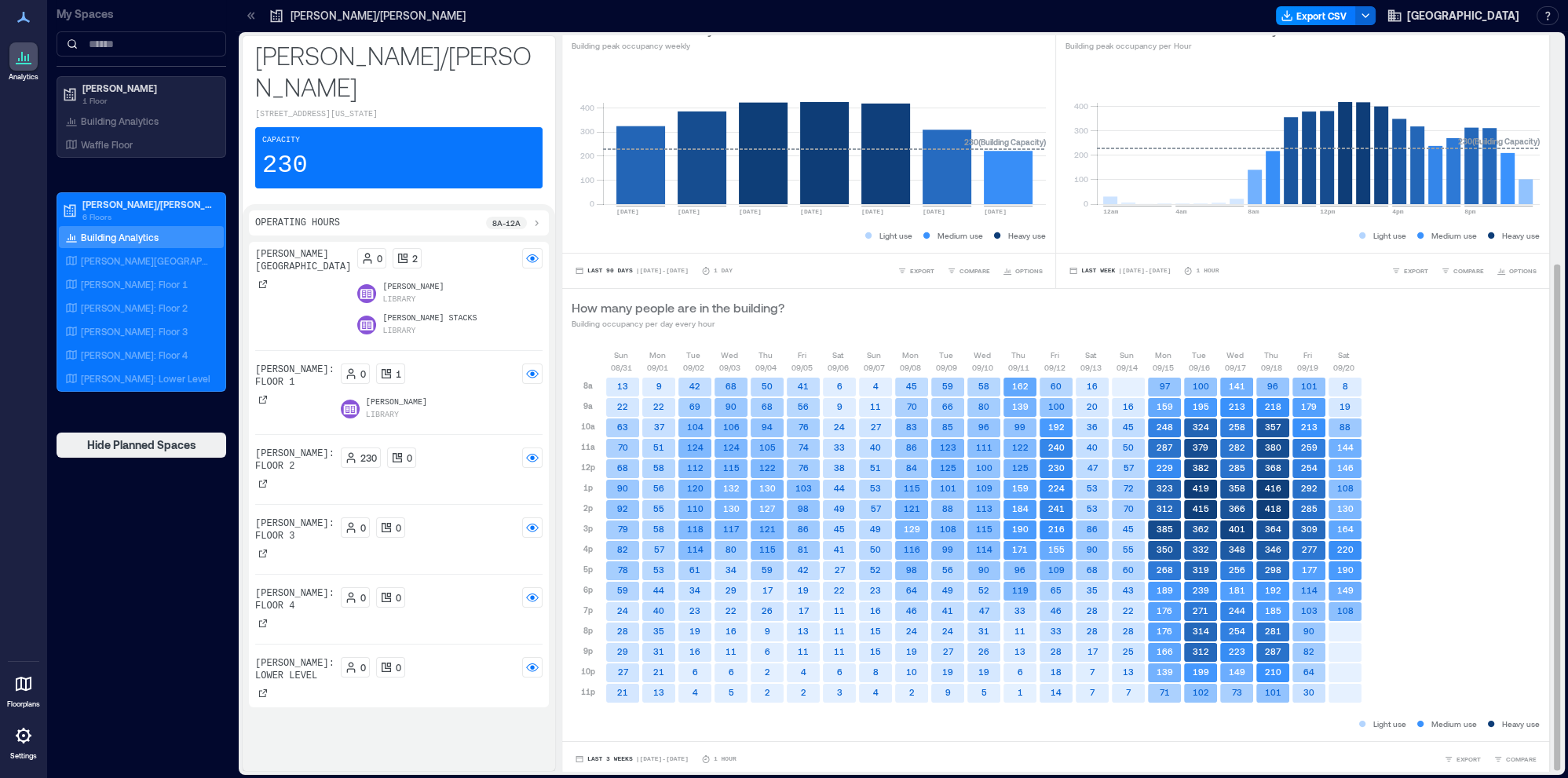
scroll to position [331, 0]
click at [1512, 758] on span "COMPARE" at bounding box center [1520, 759] width 30 height 9
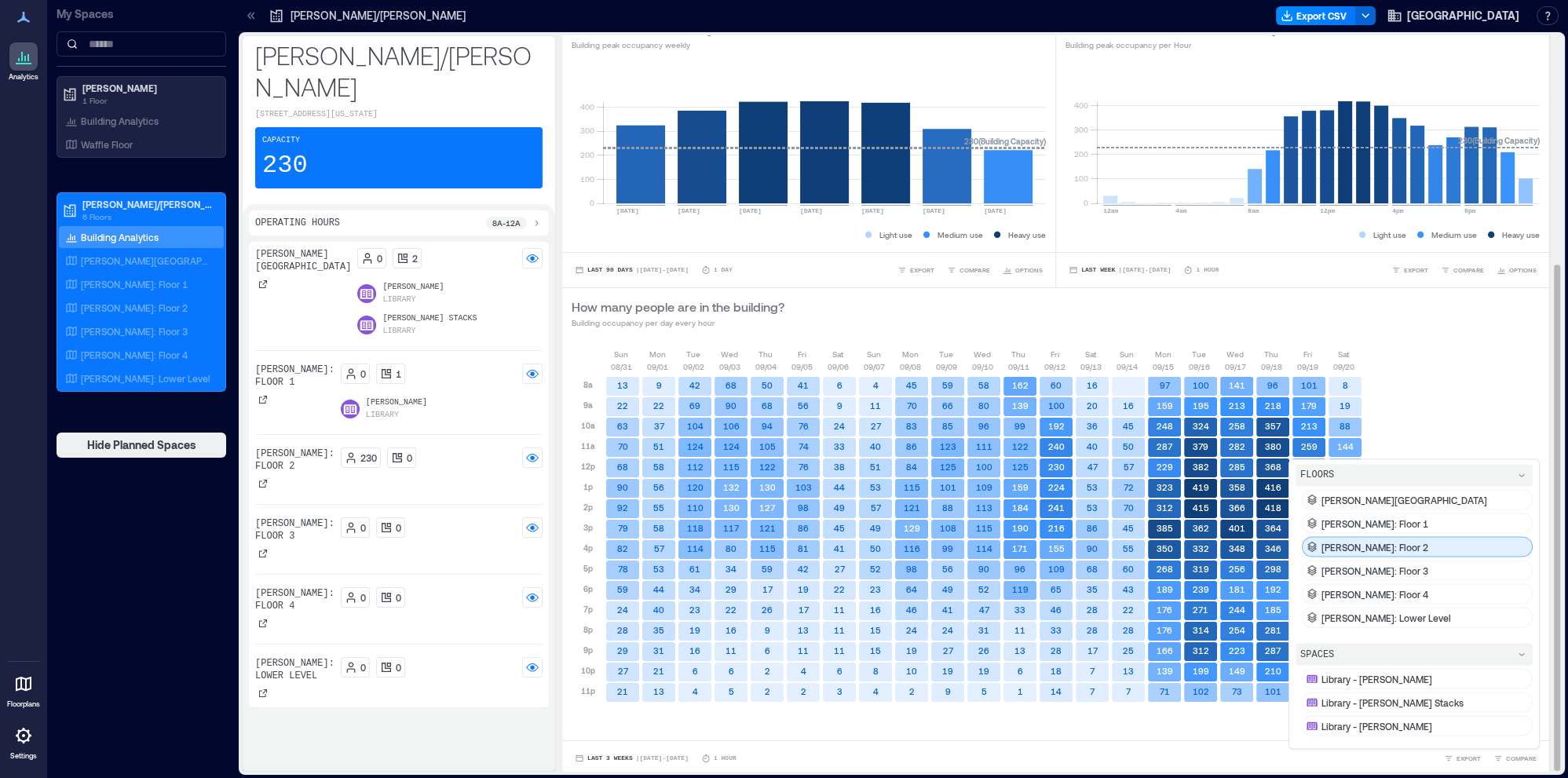
click at [1368, 555] on div "[PERSON_NAME]: Floor 2" at bounding box center [1416, 546] width 231 height 20
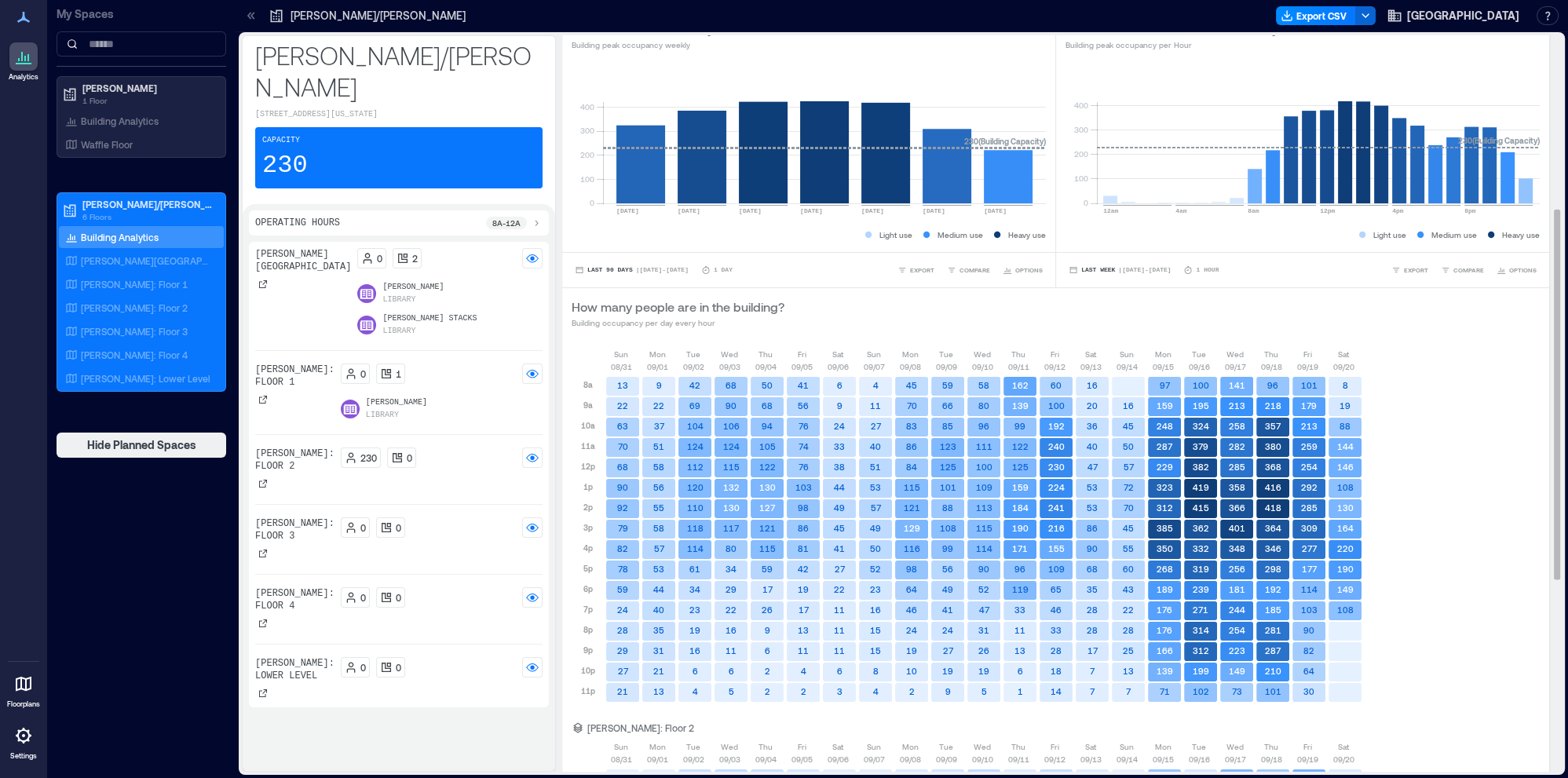
scroll to position [580, 0]
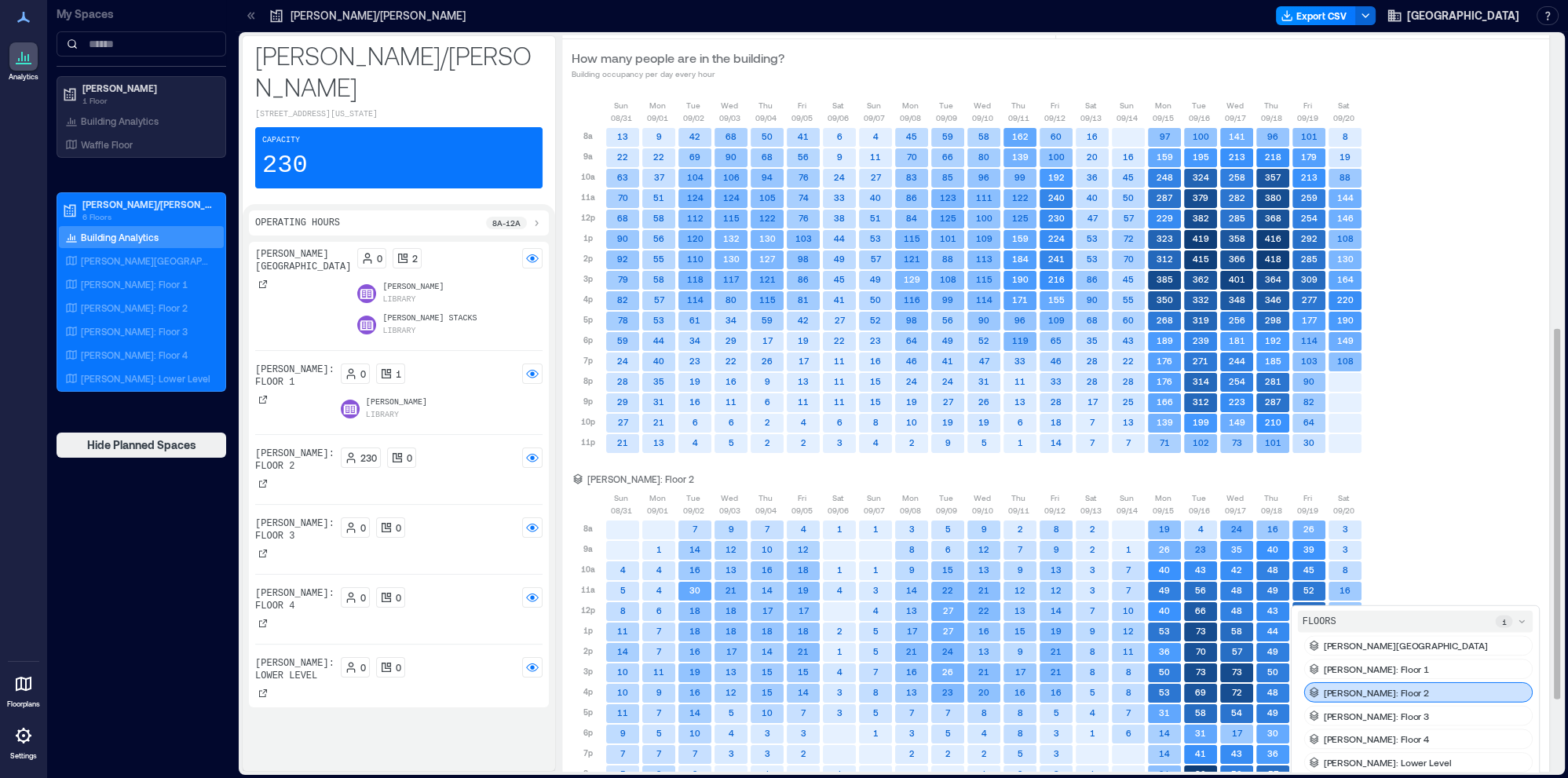
click at [1468, 534] on div "[DATE] [DATE] [DATE] [DATE] [DATE] [DATE] [DATE] [DATE] [DATE] [DATE] [DATE] [D…" at bounding box center [1055, 669] width 968 height 355
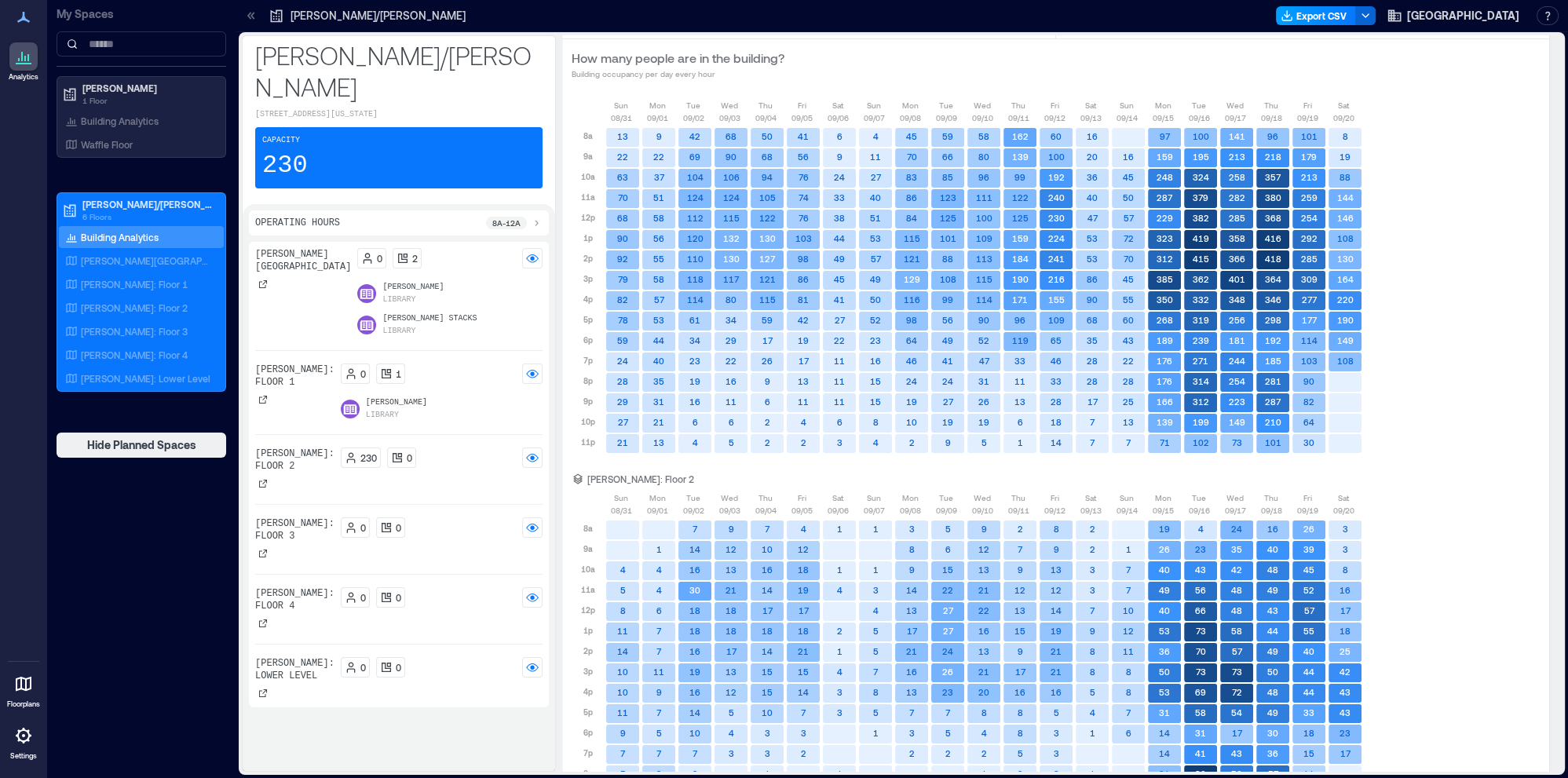
click at [1328, 12] on button "Export CSV" at bounding box center [1315, 16] width 80 height 18
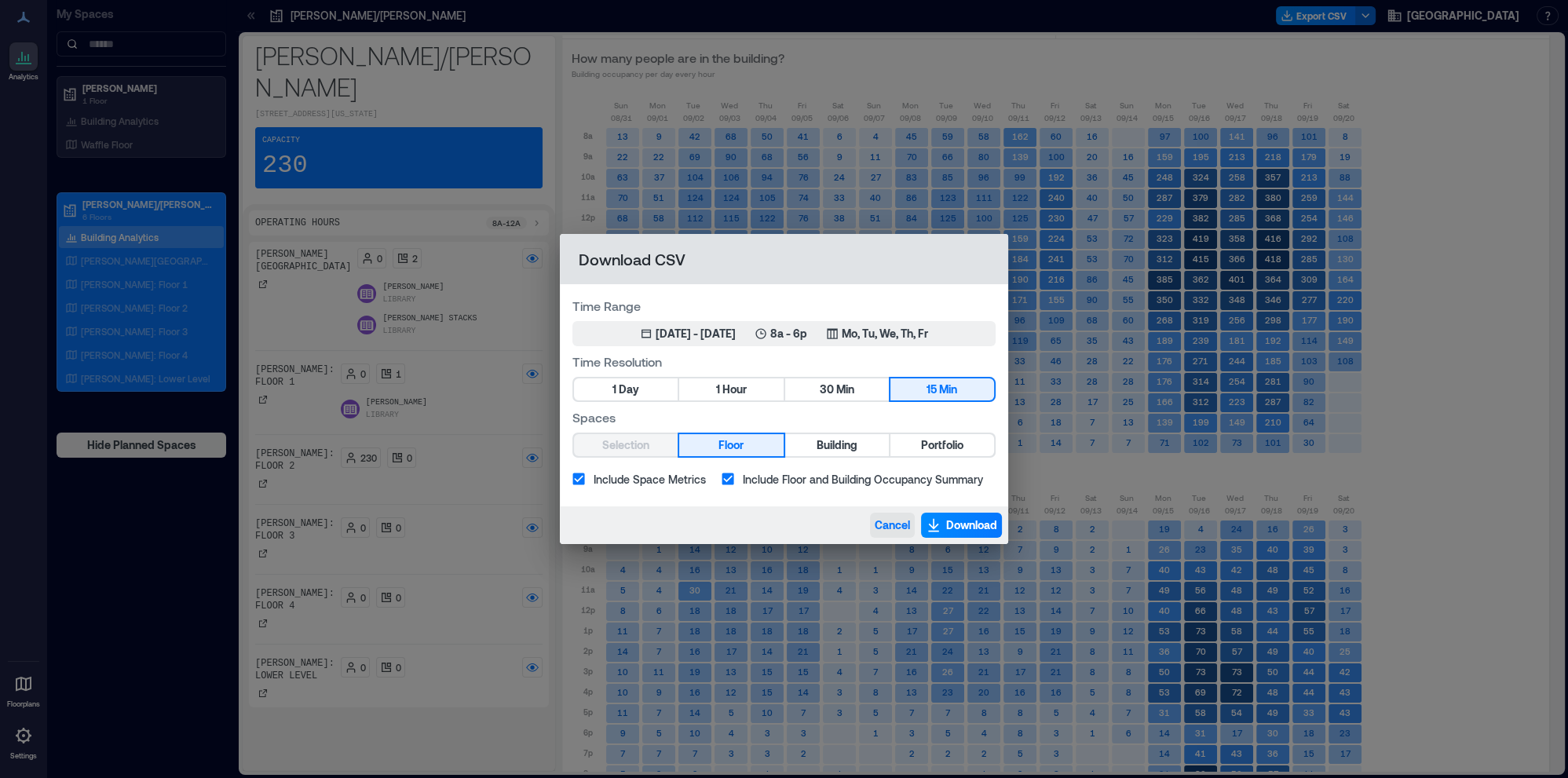
click at [897, 524] on span "Cancel" at bounding box center [892, 525] width 35 height 16
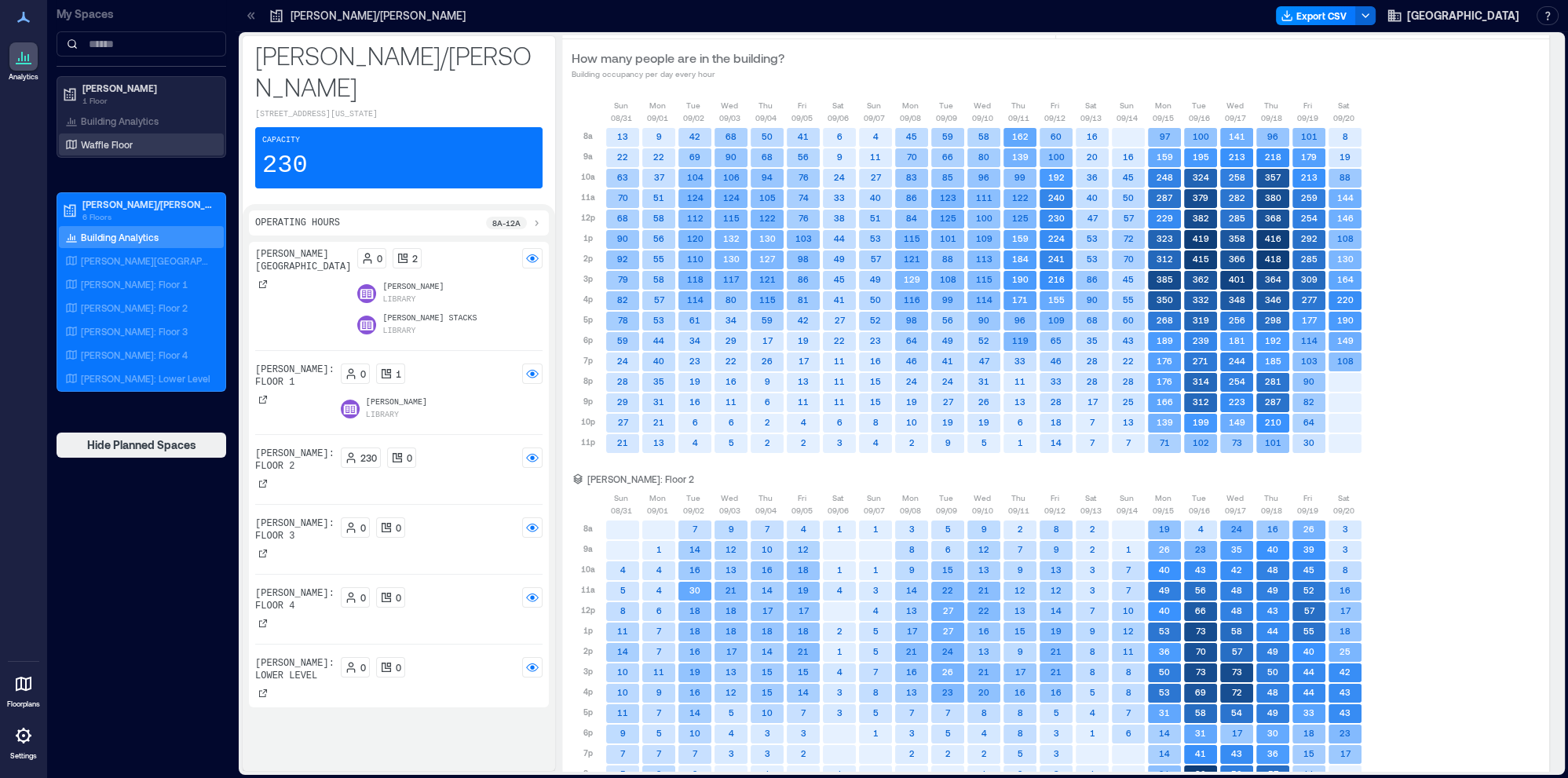
click at [76, 142] on icon at bounding box center [71, 144] width 10 height 10
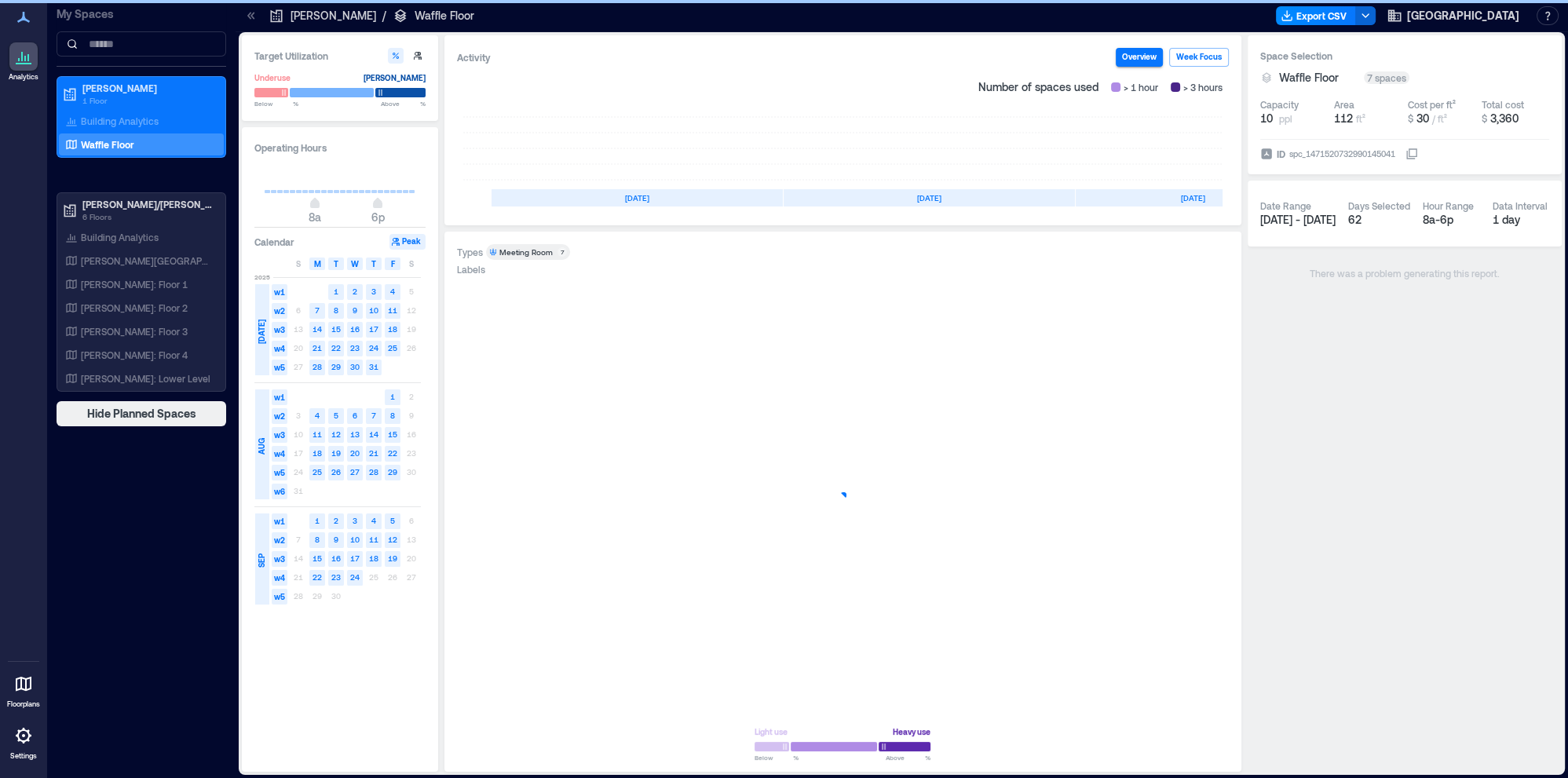
scroll to position [0, 88]
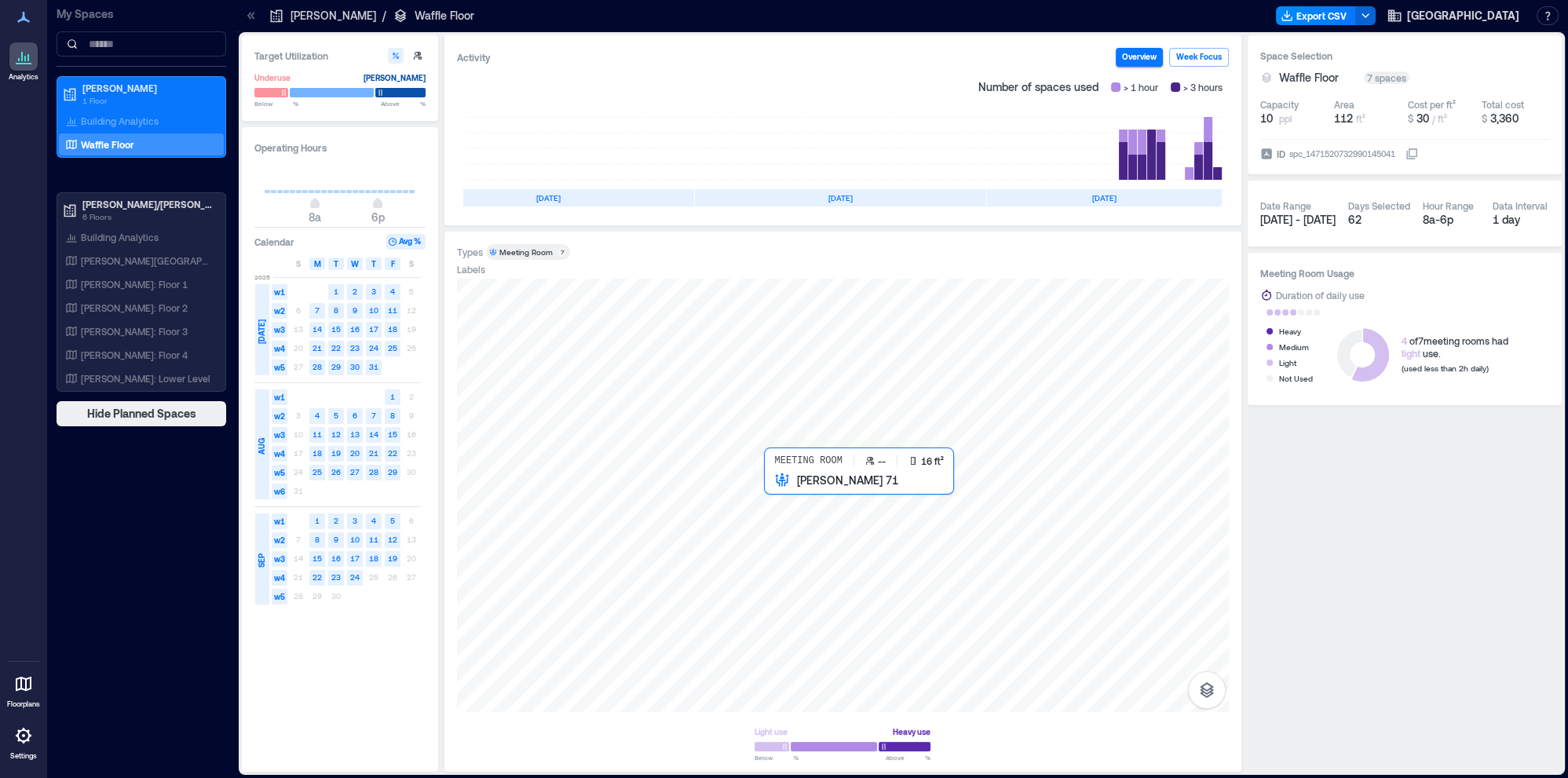
click at [783, 520] on div at bounding box center [842, 495] width 772 height 433
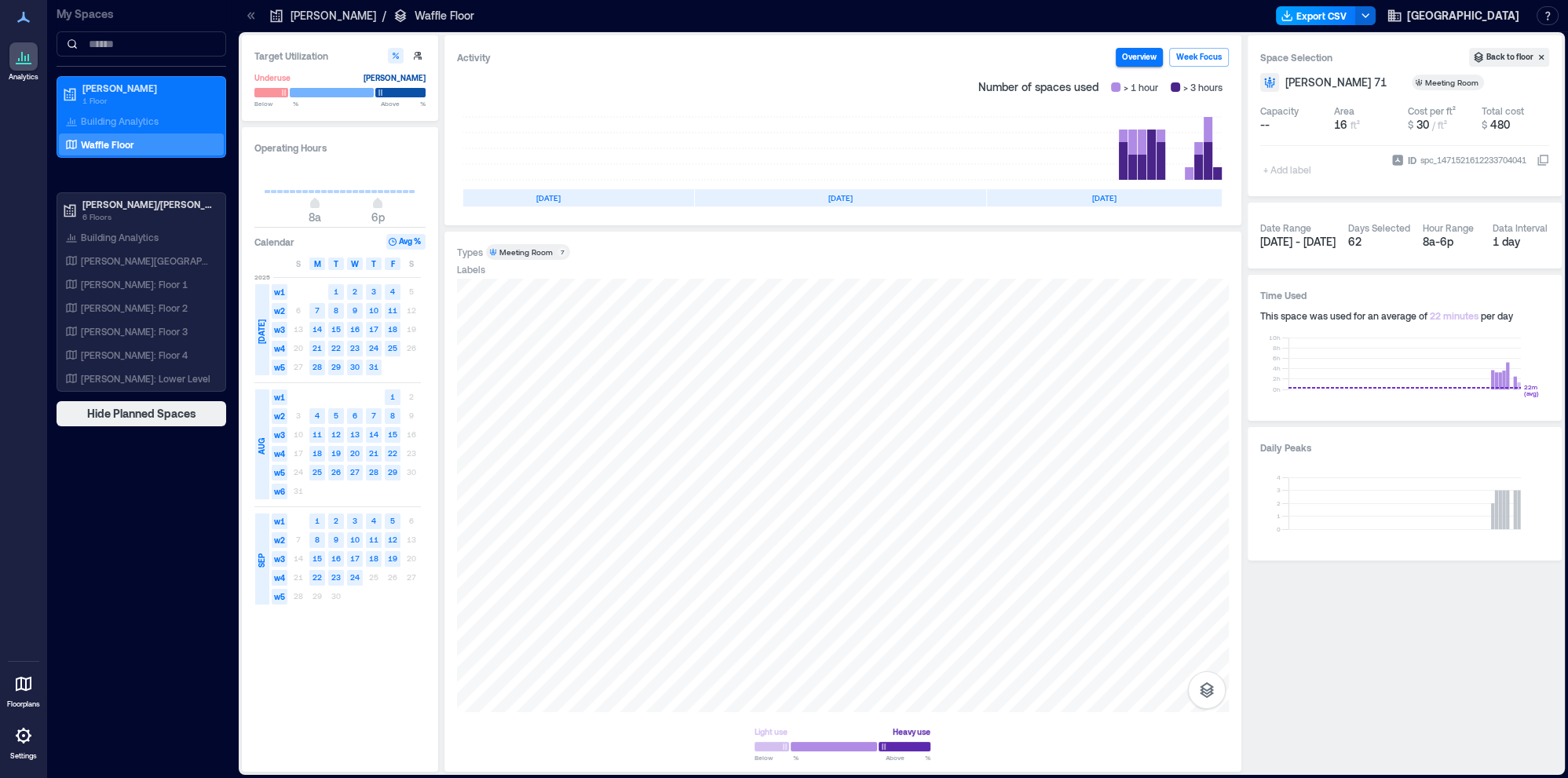
click at [1339, 17] on button "Export CSV" at bounding box center [1315, 16] width 80 height 18
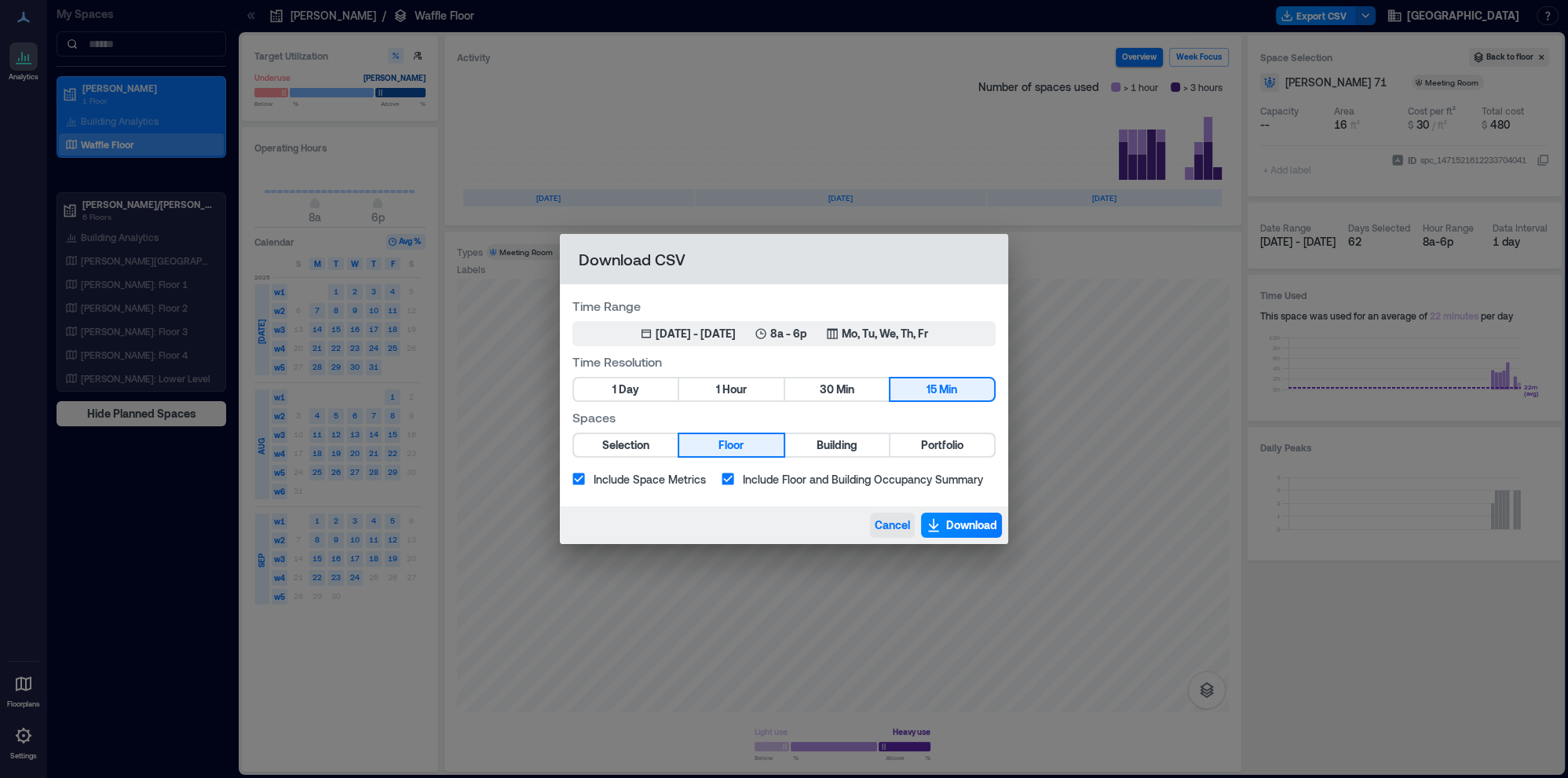
click at [887, 529] on span "Cancel" at bounding box center [892, 525] width 35 height 16
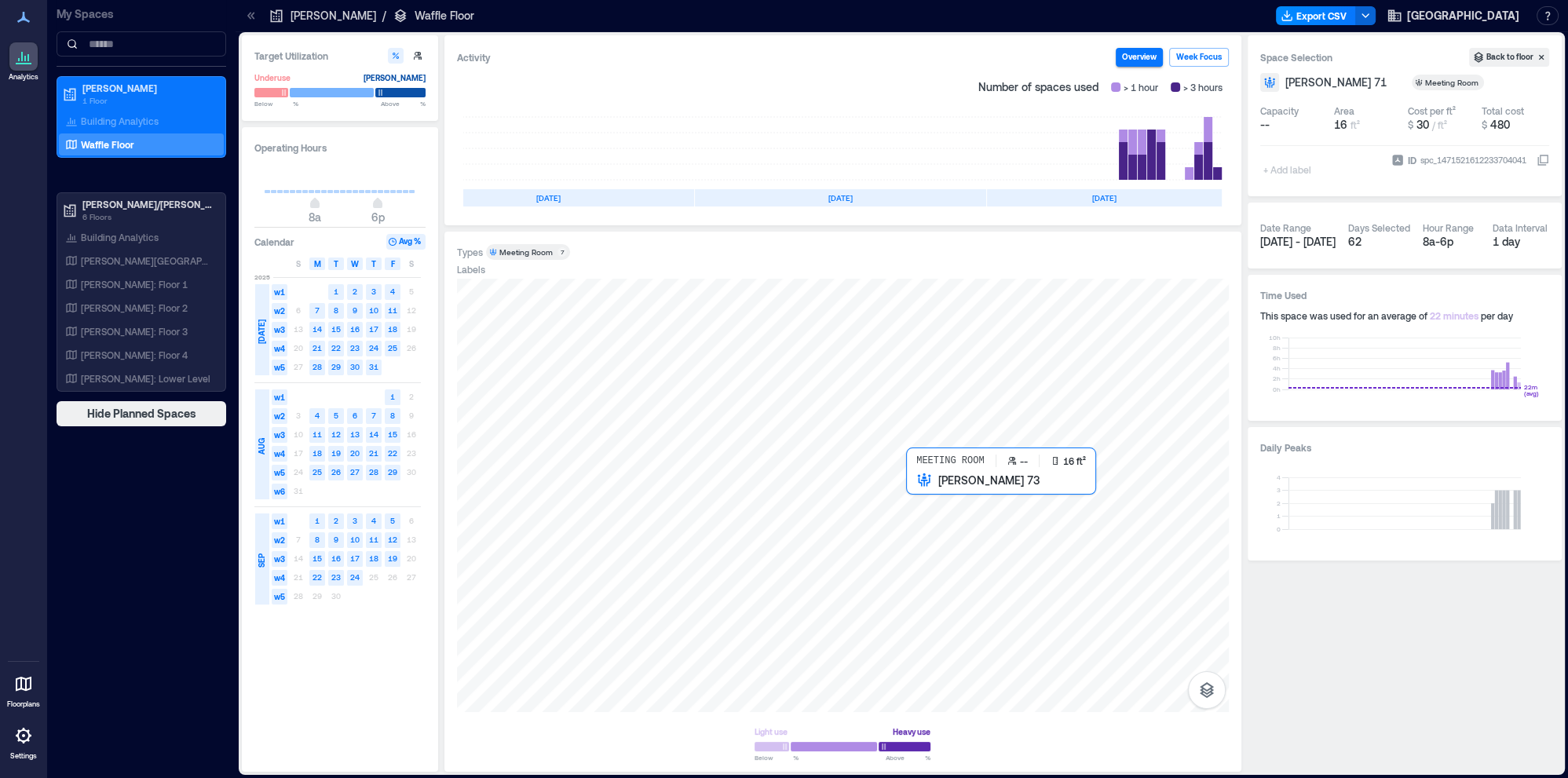
click at [926, 532] on div at bounding box center [842, 495] width 772 height 433
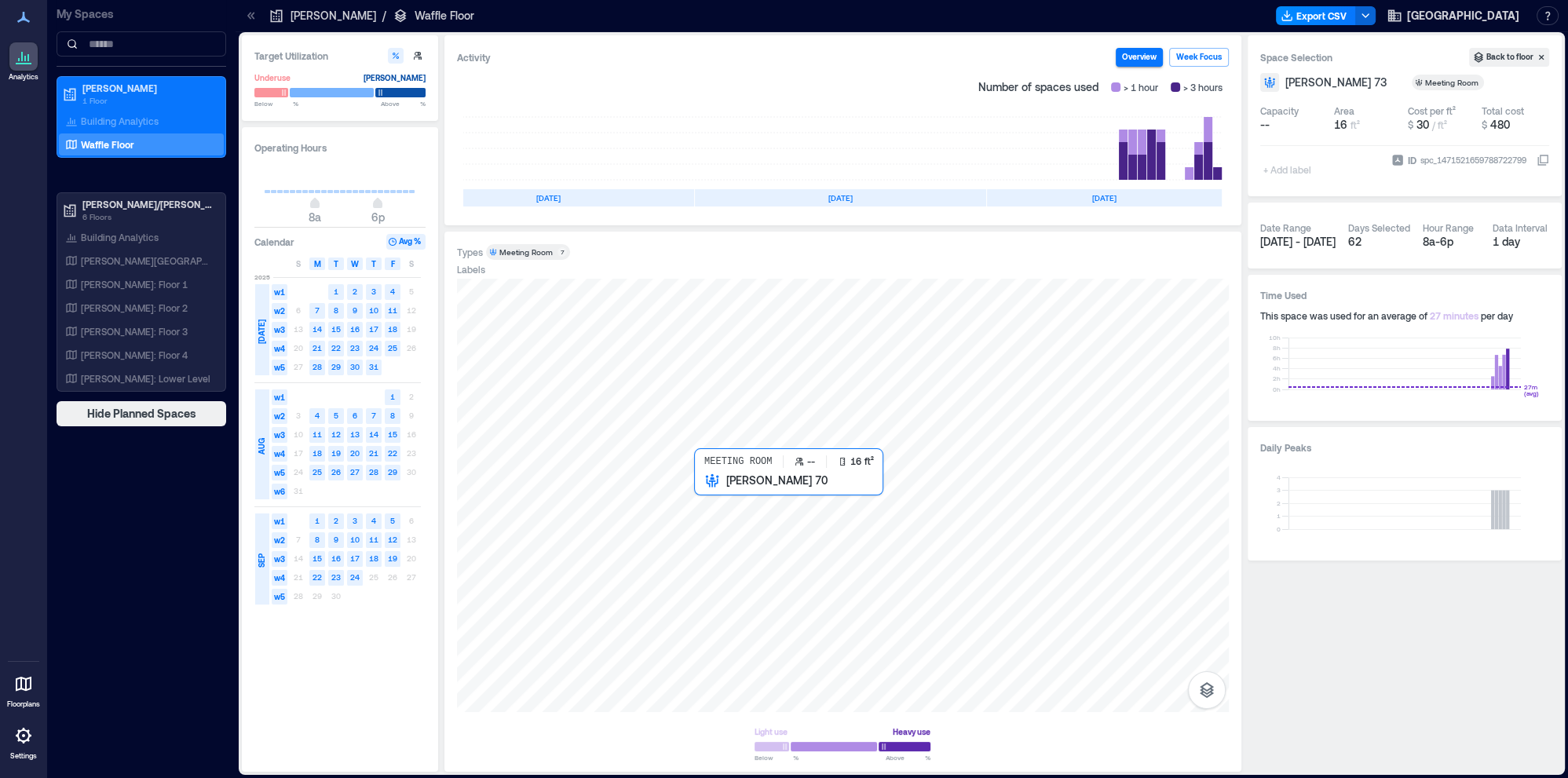
click at [718, 527] on div at bounding box center [842, 495] width 772 height 433
click at [1126, 152] on rect at bounding box center [1142, 148] width 66 height 63
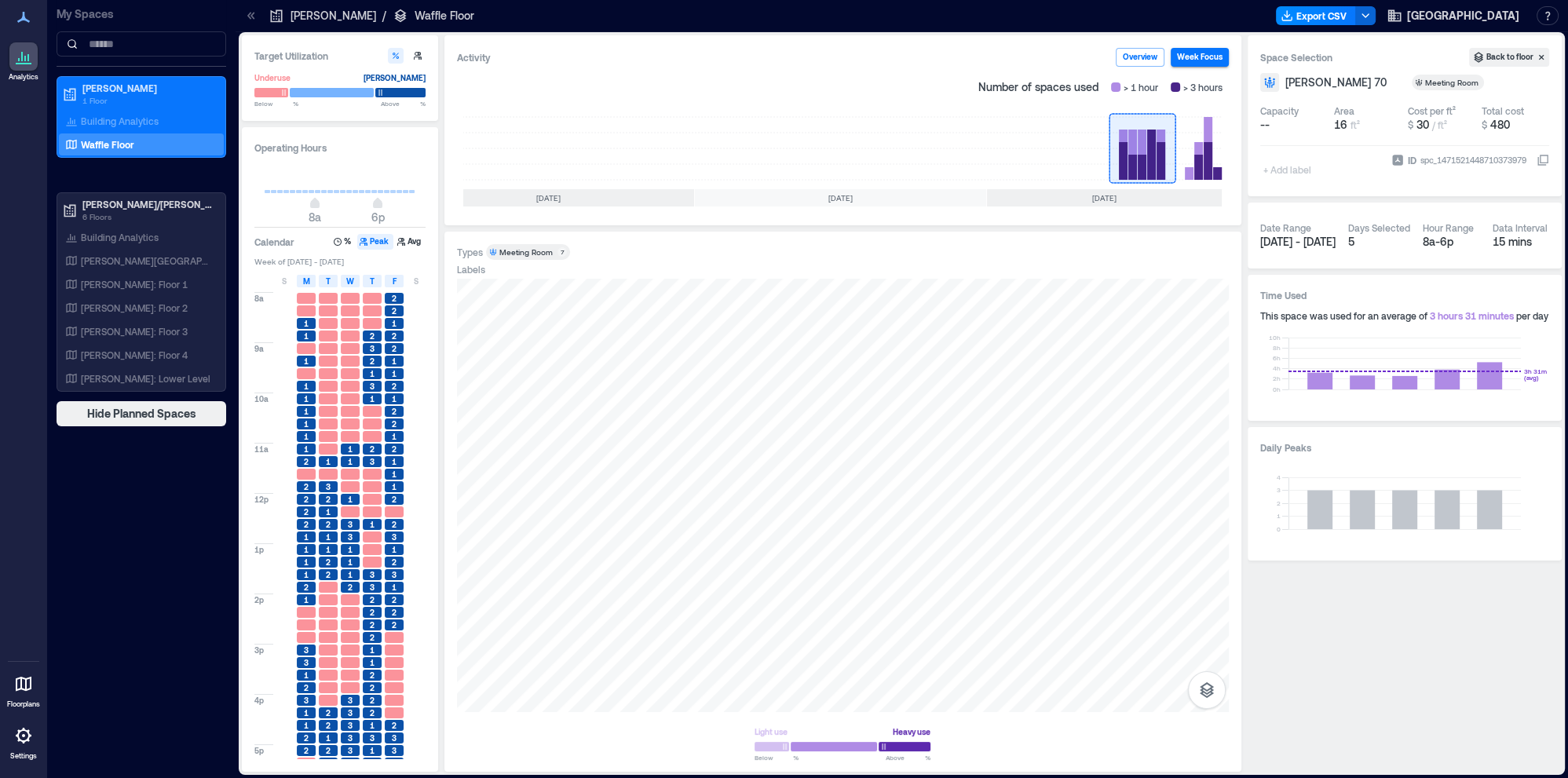
scroll to position [35, 0]
